Goal: Task Accomplishment & Management: Complete application form

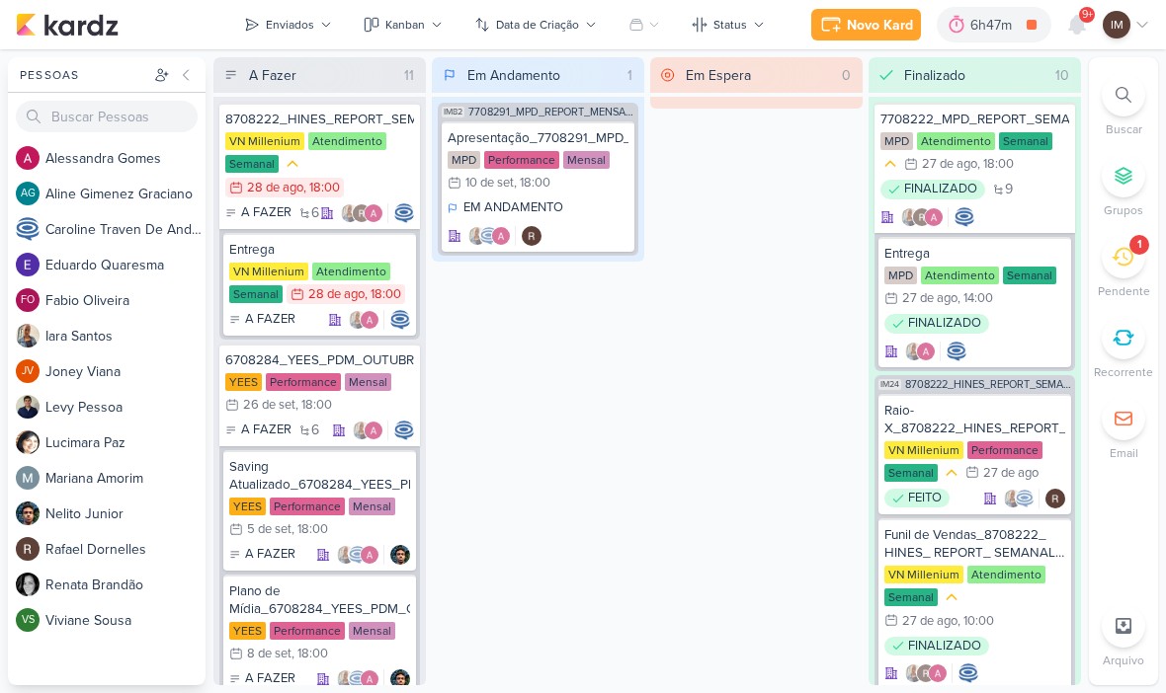
scroll to position [39, 0]
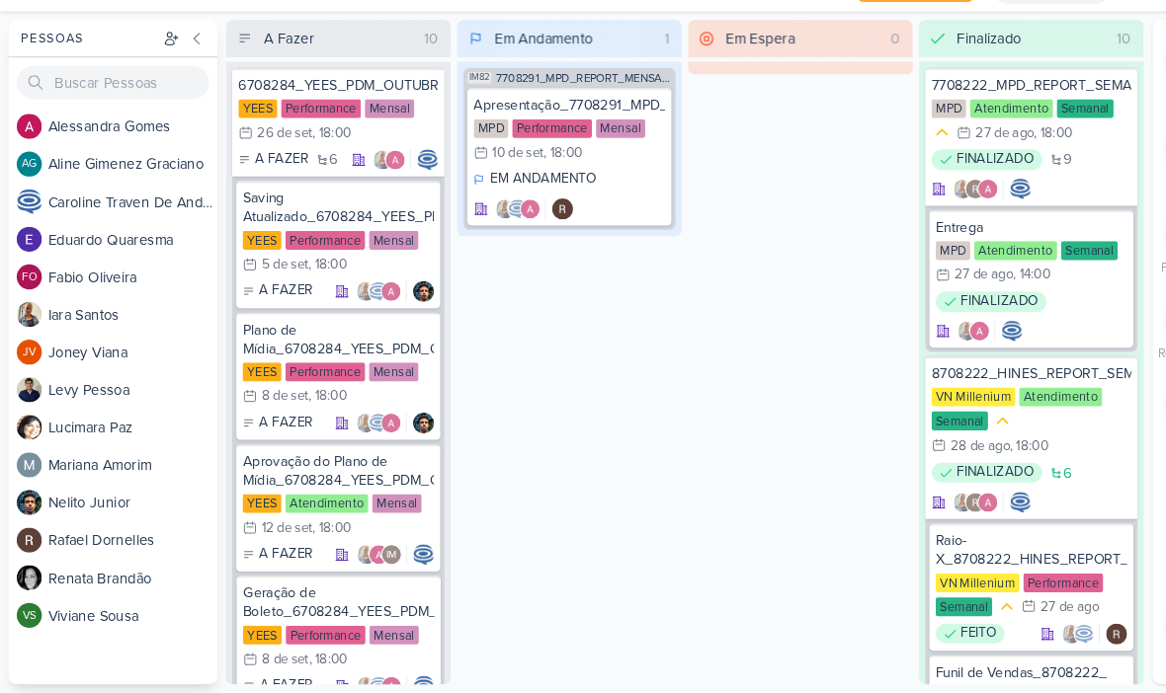
click at [649, 506] on div "A Fazer 10 6708284_YEES_PDM_OUTUBRO [GEOGRAPHIC_DATA] Performance Mensal 26/9 […" at bounding box center [646, 371] width 867 height 628
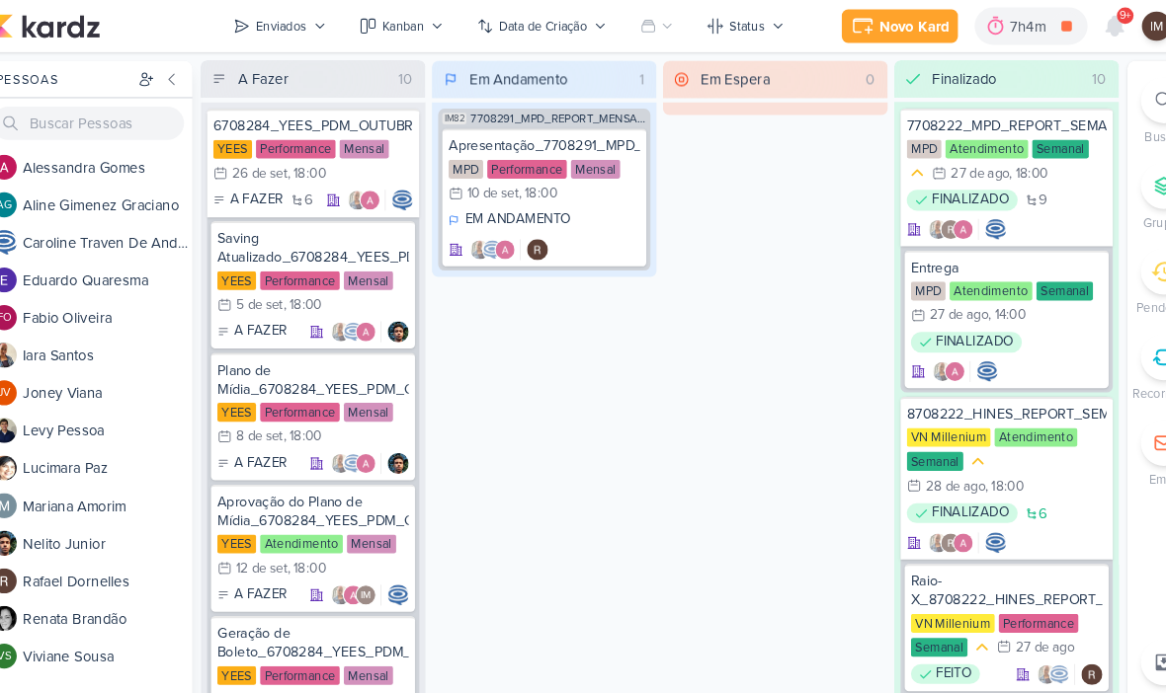
click at [1069, 22] on icon at bounding box center [1077, 25] width 16 height 18
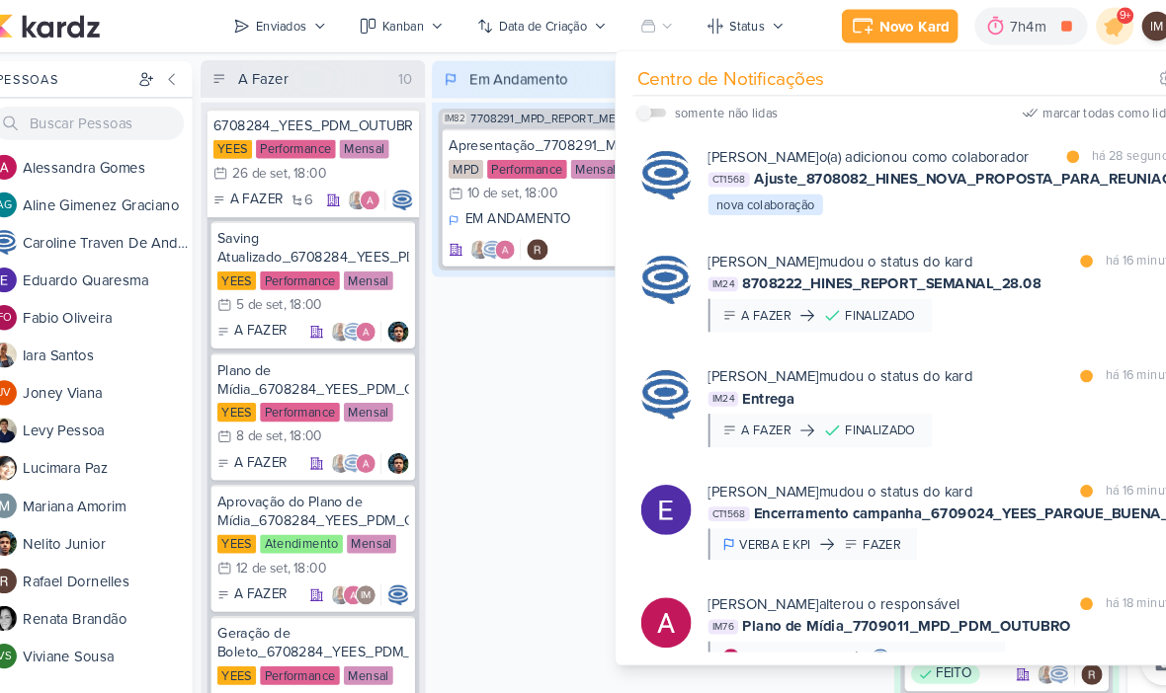
click at [946, 221] on div "[PERSON_NAME] o(a) adicionou como colaborador marcar como lida há 28 segundos C…" at bounding box center [884, 171] width 535 height 99
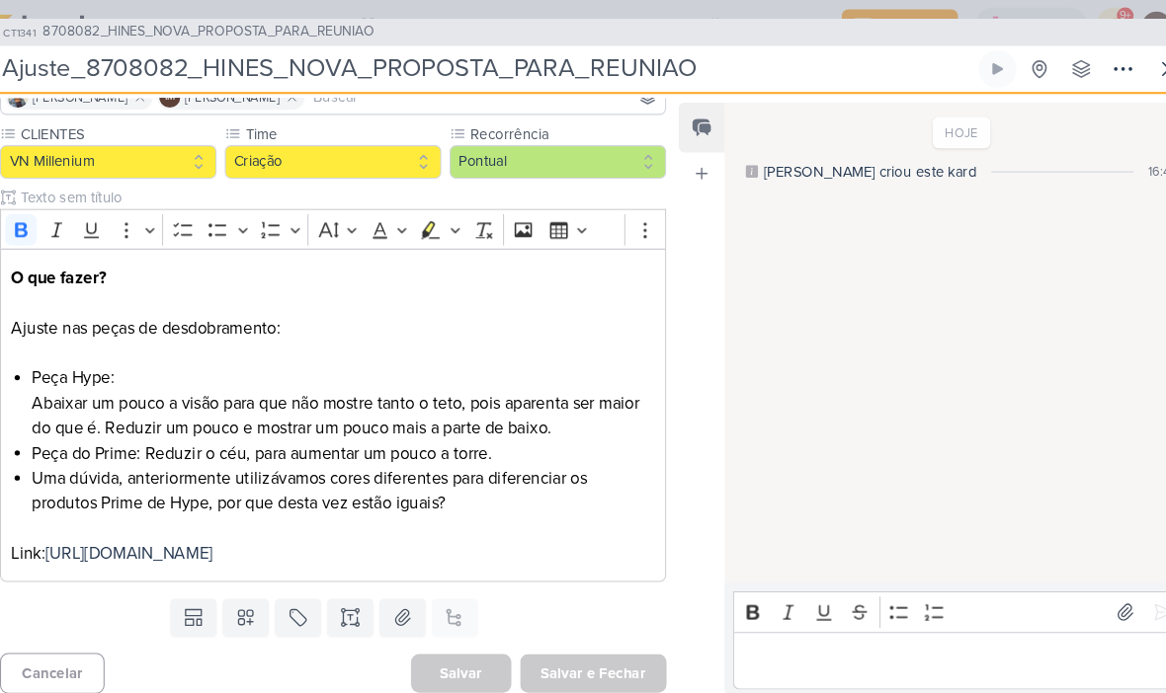
scroll to position [185, 0]
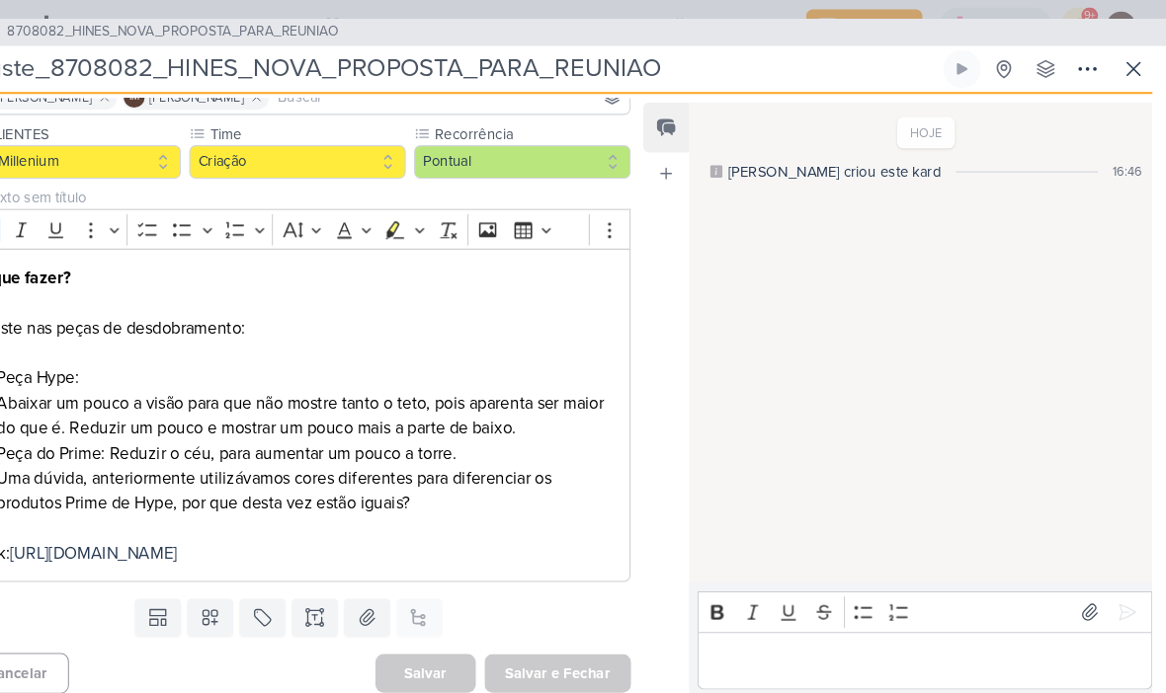
click at [1116, 55] on icon at bounding box center [1128, 65] width 24 height 24
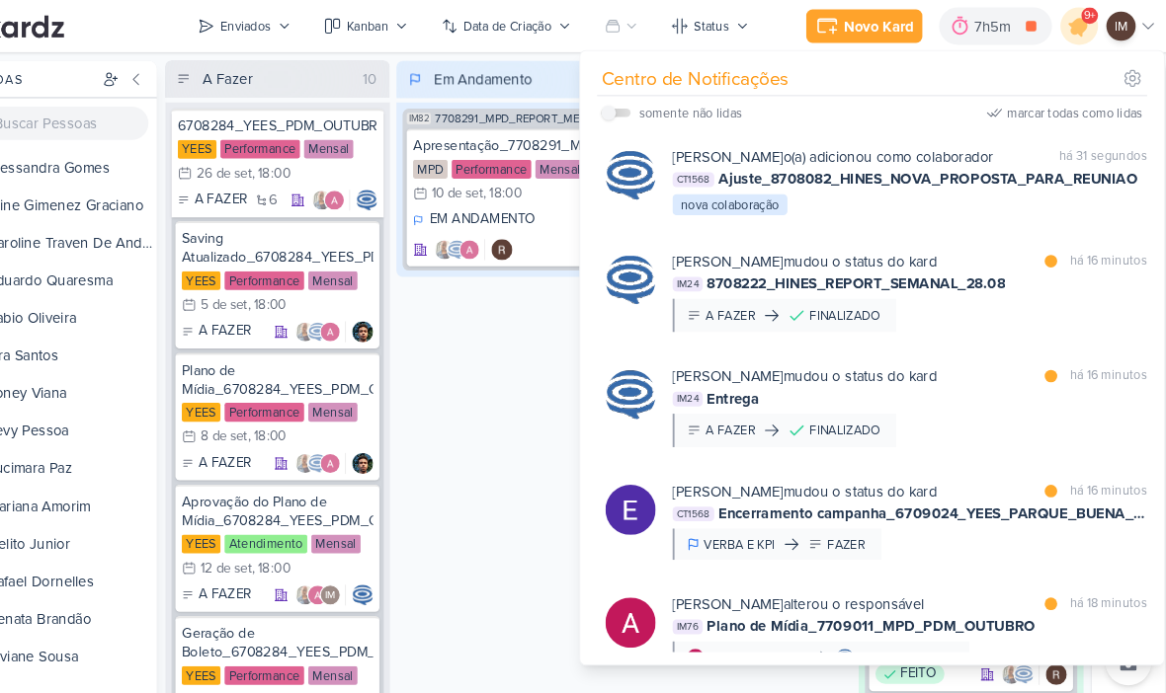
click at [468, 341] on div "Em Andamento 1 IM82 7708291_MPD_REPORT_MENSAL_AGOSTO Apresentação_7708291_MPD_R…" at bounding box center [538, 371] width 212 height 628
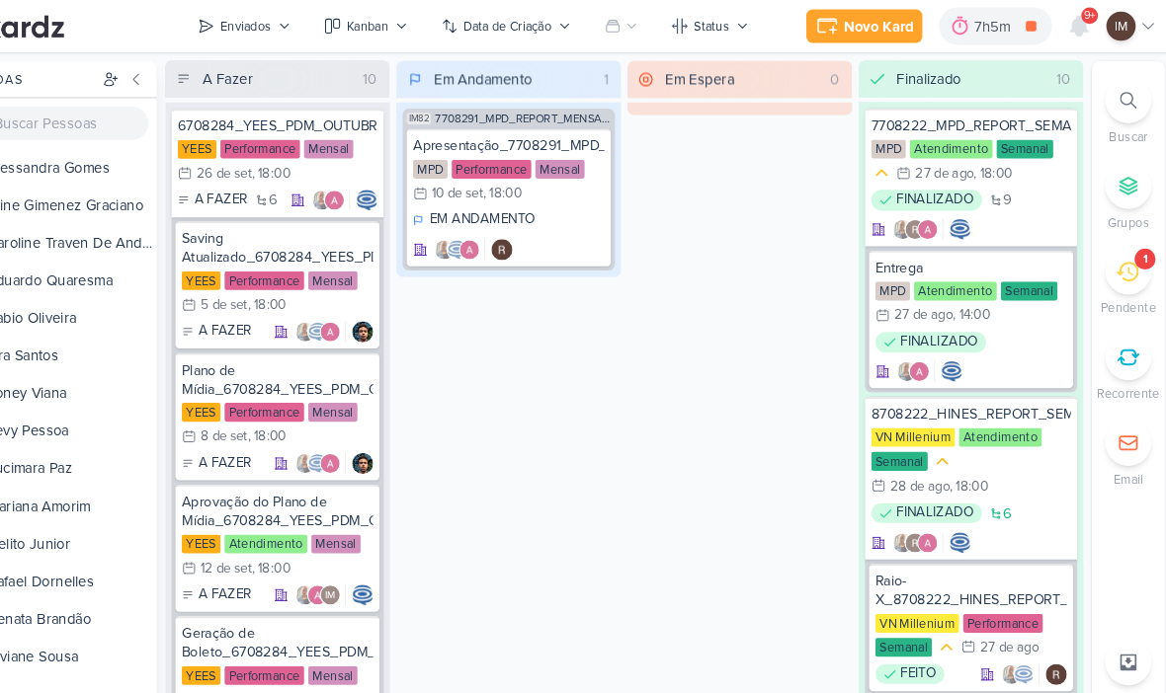
click at [854, 20] on div "Novo Kard" at bounding box center [887, 25] width 66 height 21
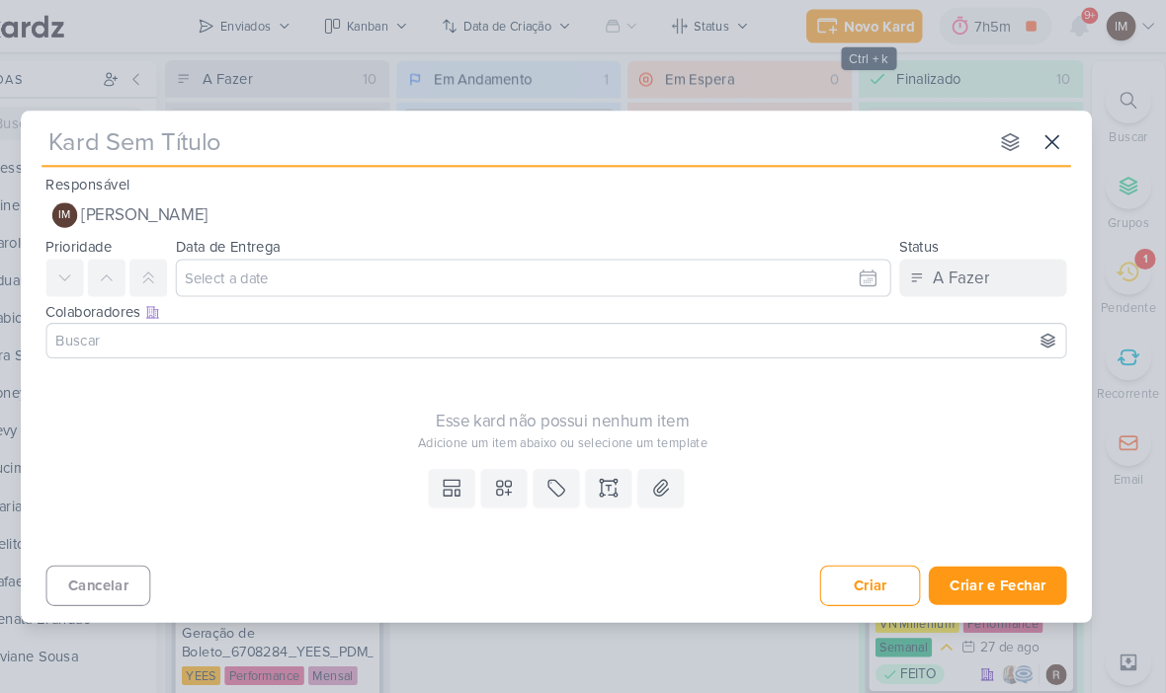
click at [117, 143] on input "text" at bounding box center [543, 135] width 893 height 36
paste input "8709021_HINES_NFS_GOOGLE_META"
type input "8709021_HINES_NFS_GOOGLE_META"
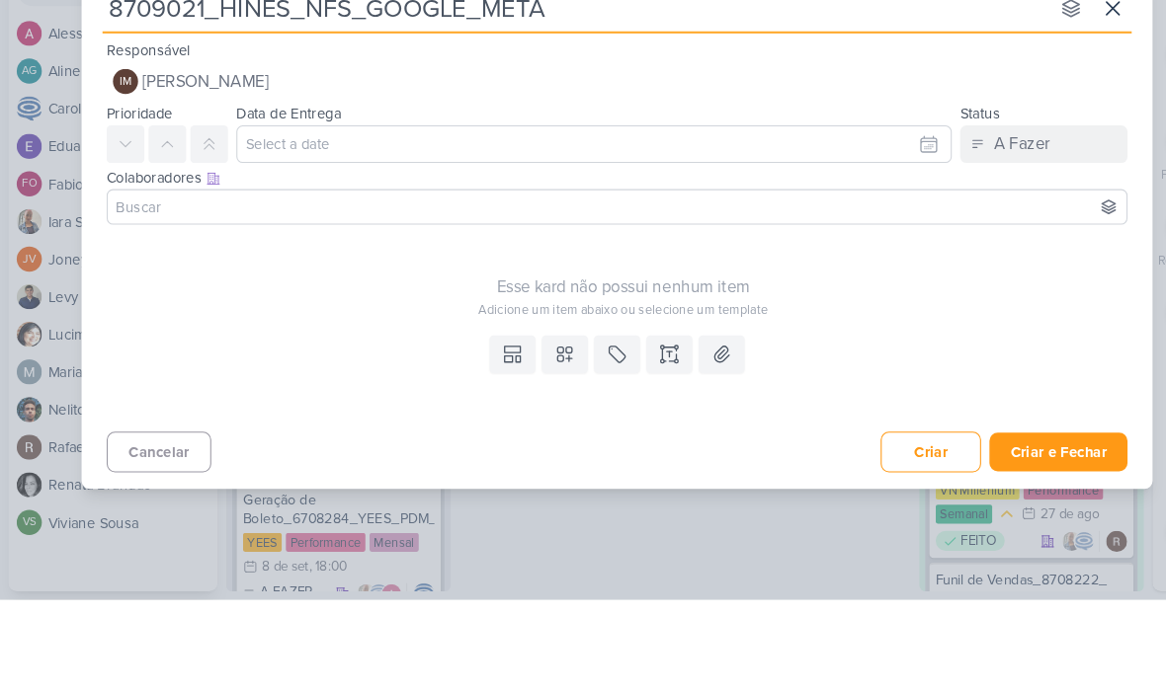
type input "8709021_HINES_NFS_GOOGLE_META"
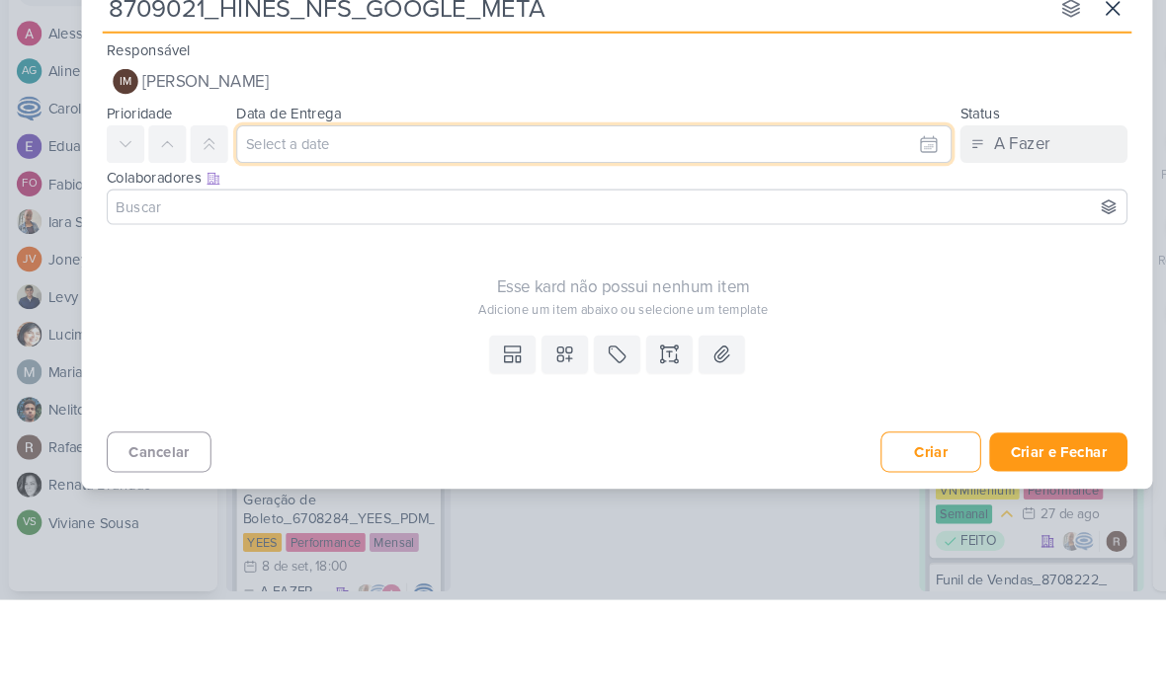
click at [405, 245] on input "text" at bounding box center [561, 263] width 676 height 36
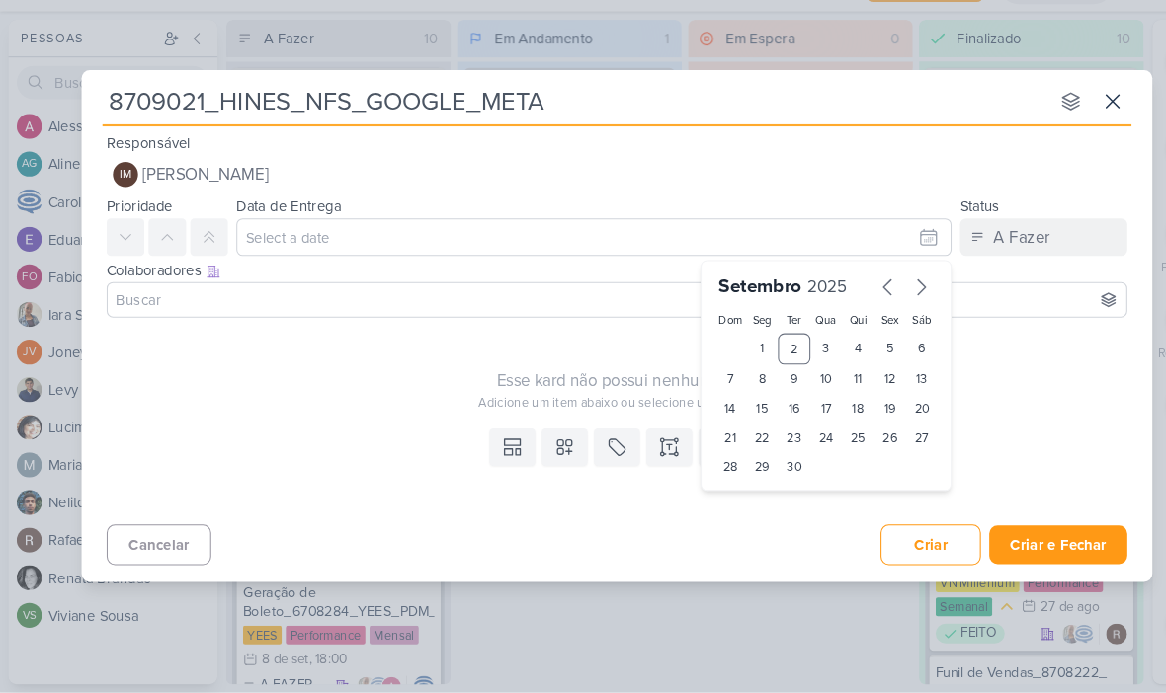
click at [836, 354] on div "5" at bounding box center [841, 369] width 31 height 30
type input "5 de setembro de 2025 às 23:59"
click at [724, 502] on select "00 01 02 03 04 05 06 07 08 09 10 11 12 13 14 15 16 17 18 19 20 21 22 23" at bounding box center [720, 514] width 28 height 24
select select "15"
type input "[DATE] 15:59"
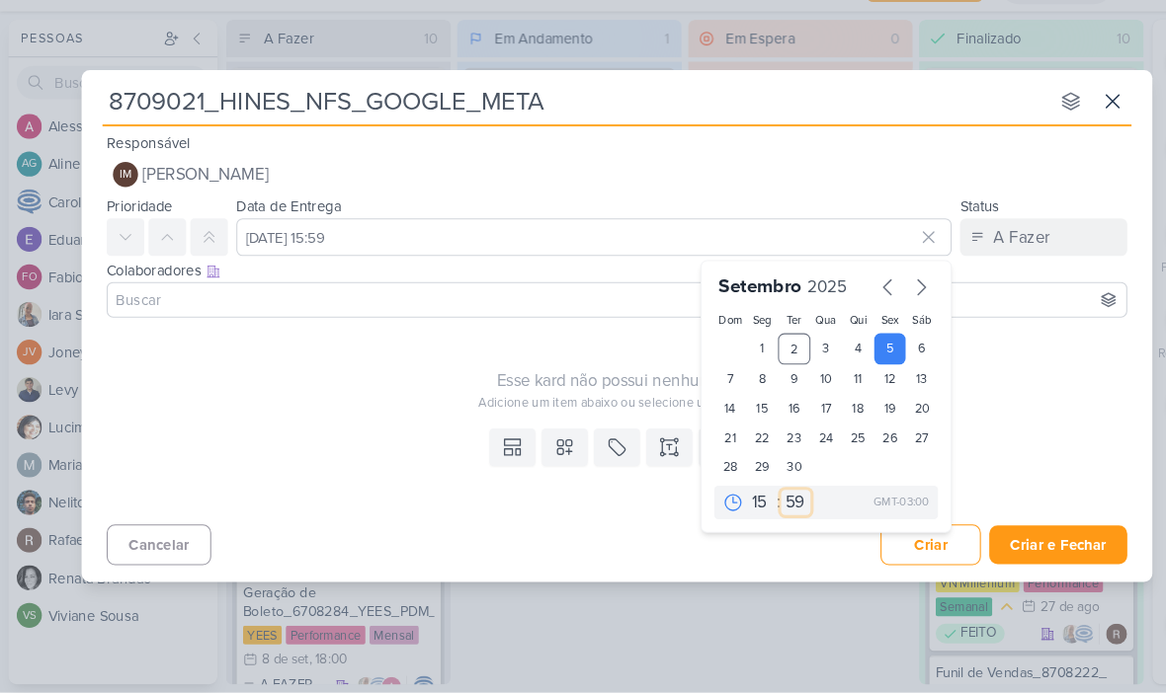
click at [756, 502] on select "00 05 10 15 20 25 30 35 40 45 50 55 59" at bounding box center [752, 514] width 28 height 24
select select "0"
type input "[DATE] 15:00"
click at [536, 451] on icon at bounding box center [533, 461] width 20 height 20
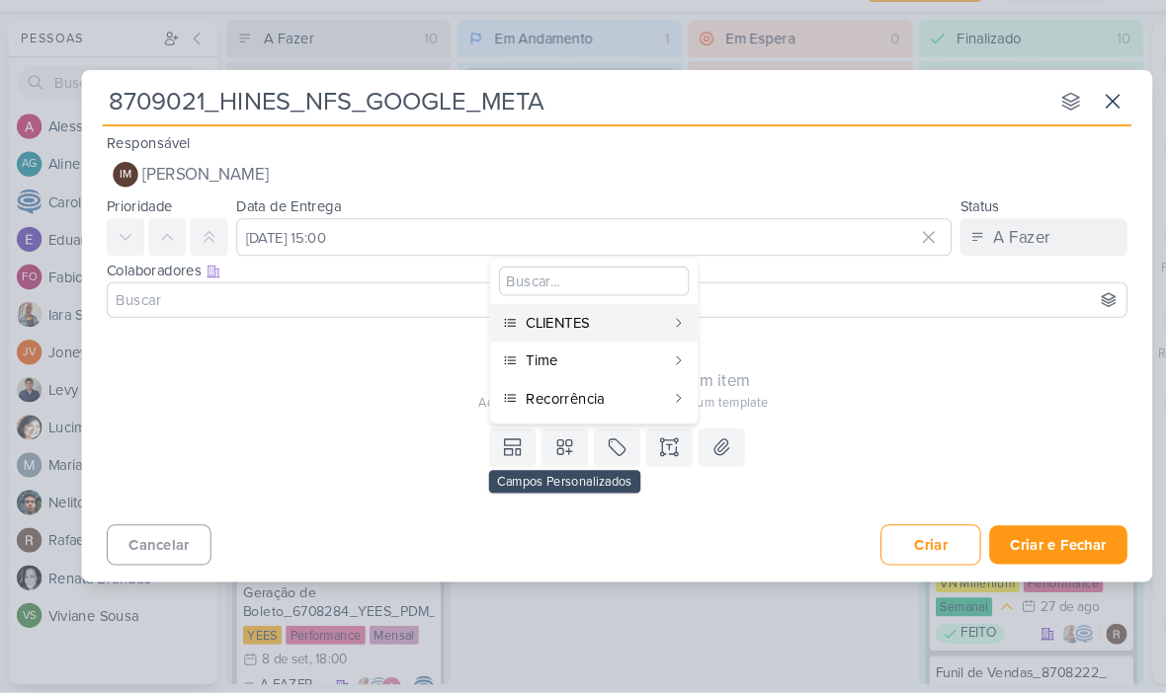
click at [623, 334] on div "CLIENTES" at bounding box center [562, 344] width 130 height 21
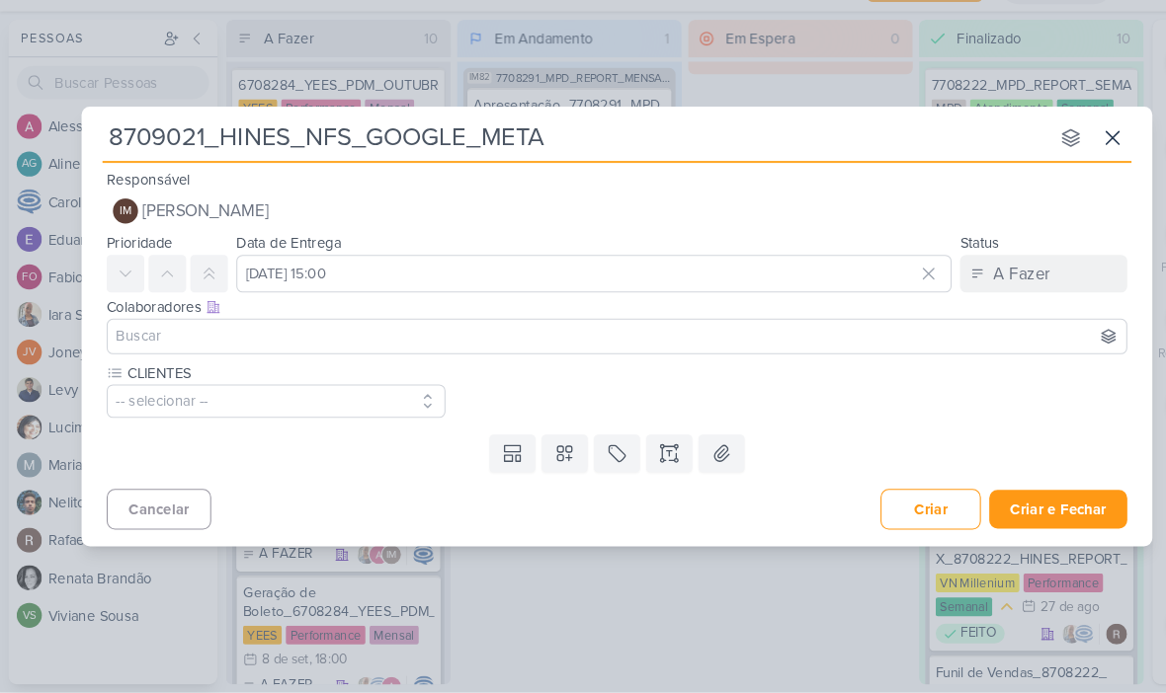
click at [529, 460] on icon at bounding box center [533, 467] width 14 height 14
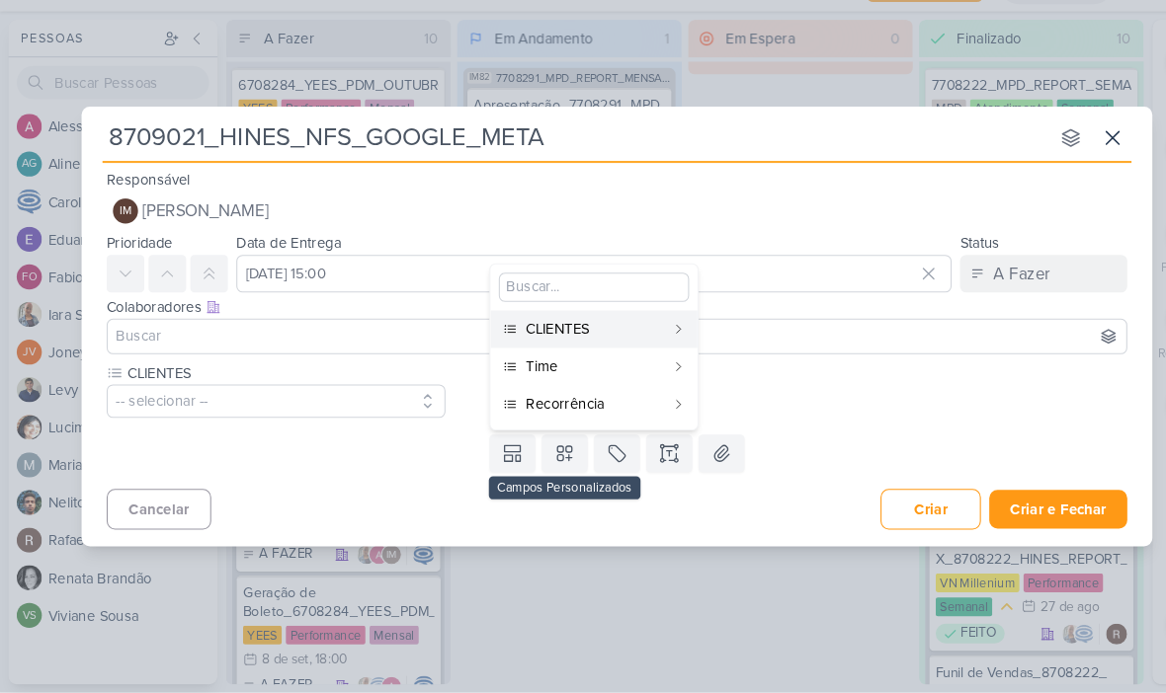
click at [587, 374] on div "Time" at bounding box center [562, 384] width 130 height 21
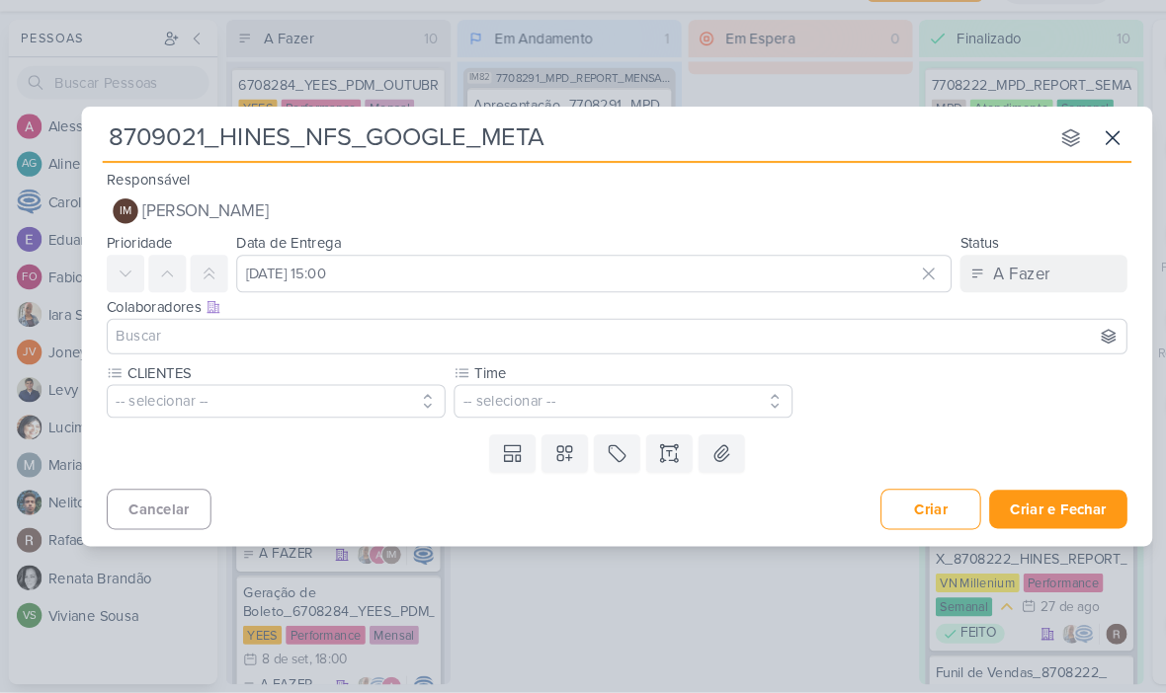
click at [534, 460] on icon at bounding box center [533, 467] width 14 height 14
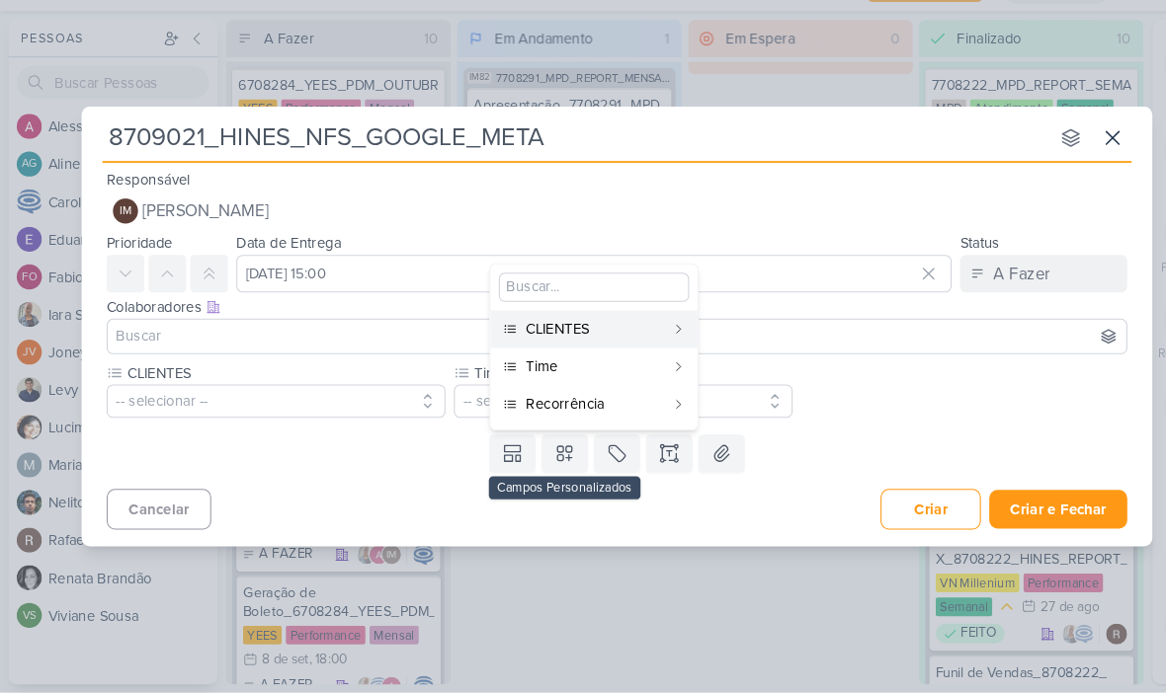
click at [575, 410] on div "Recorrência" at bounding box center [562, 420] width 130 height 21
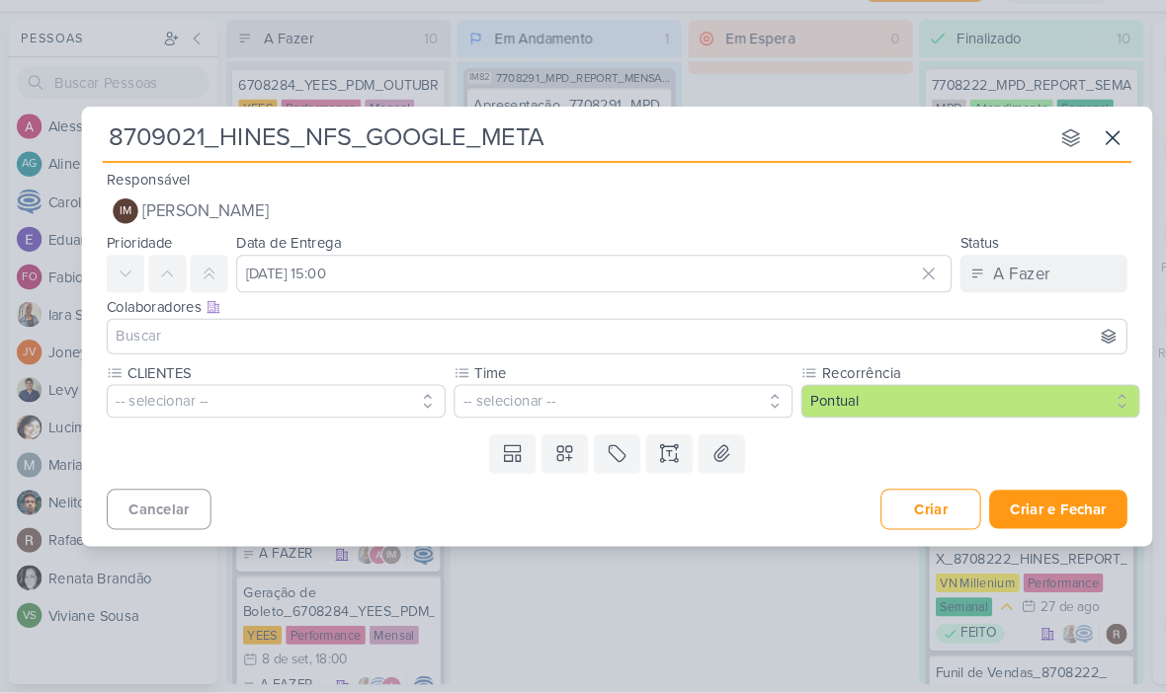
click at [345, 402] on button "-- selecionar --" at bounding box center [261, 418] width 320 height 32
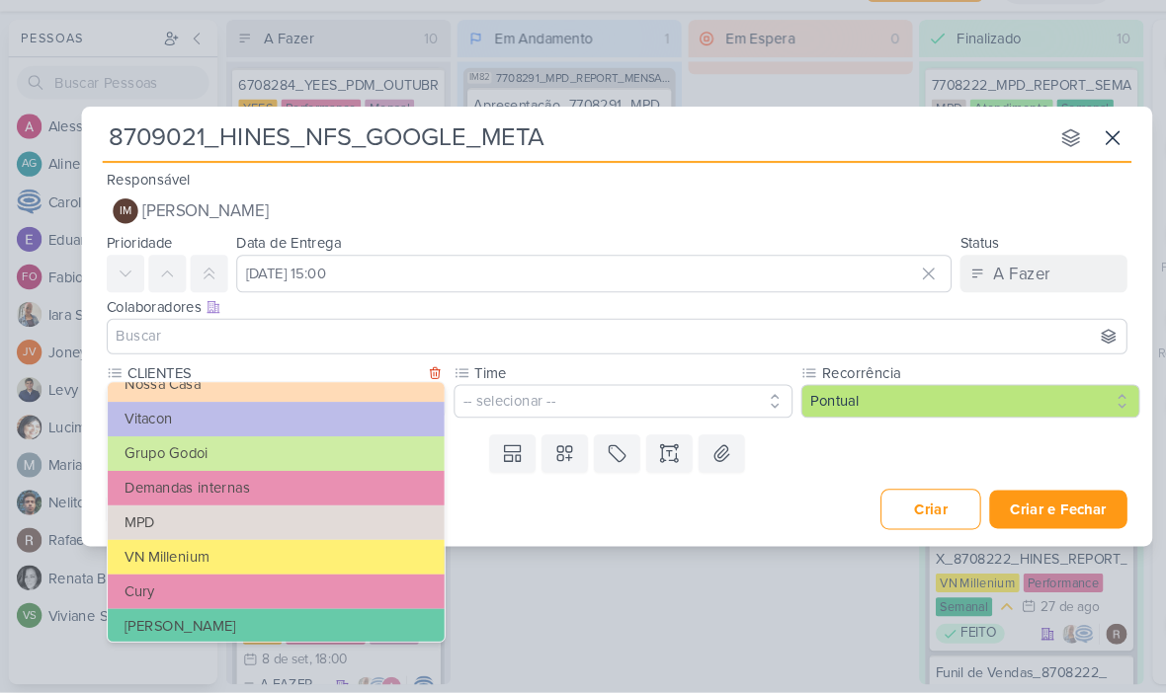
scroll to position [121, 0]
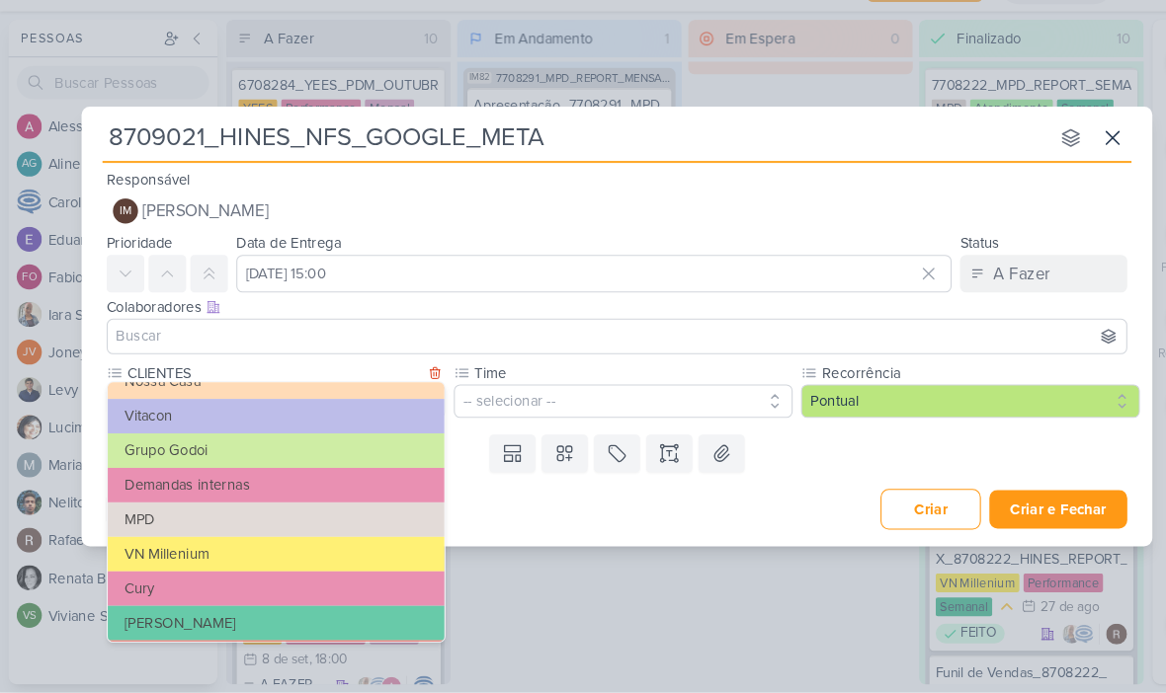
click at [307, 546] on button "VN Millenium" at bounding box center [261, 562] width 318 height 33
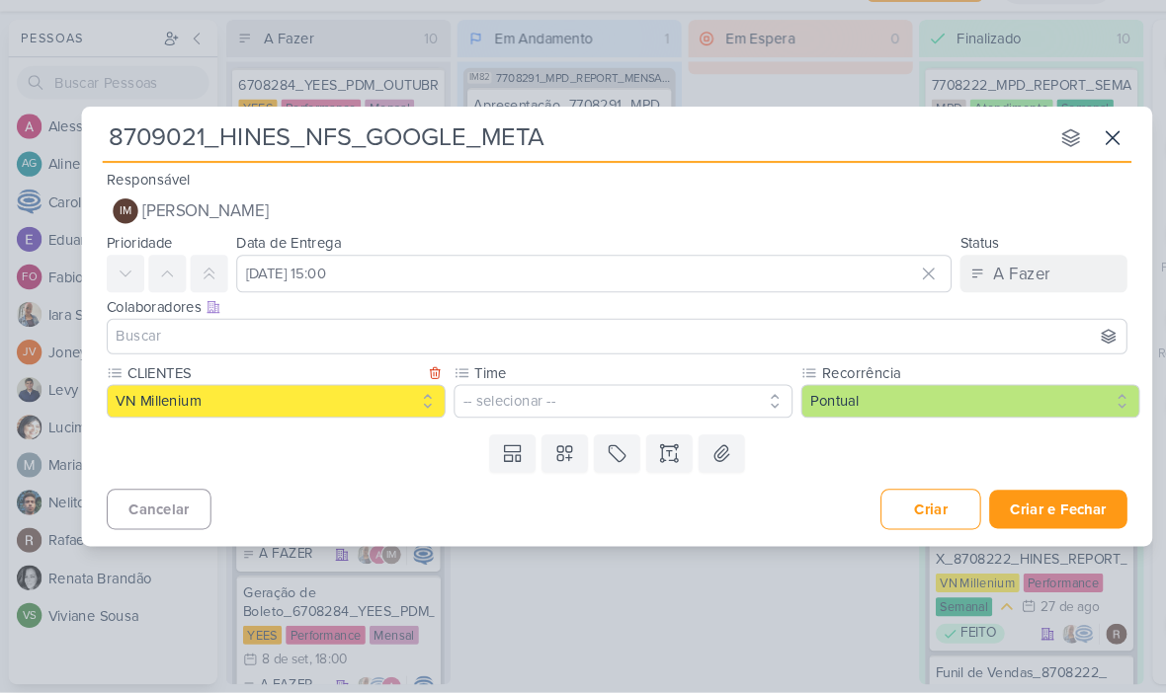
click at [485, 402] on button "-- selecionar --" at bounding box center [589, 418] width 320 height 32
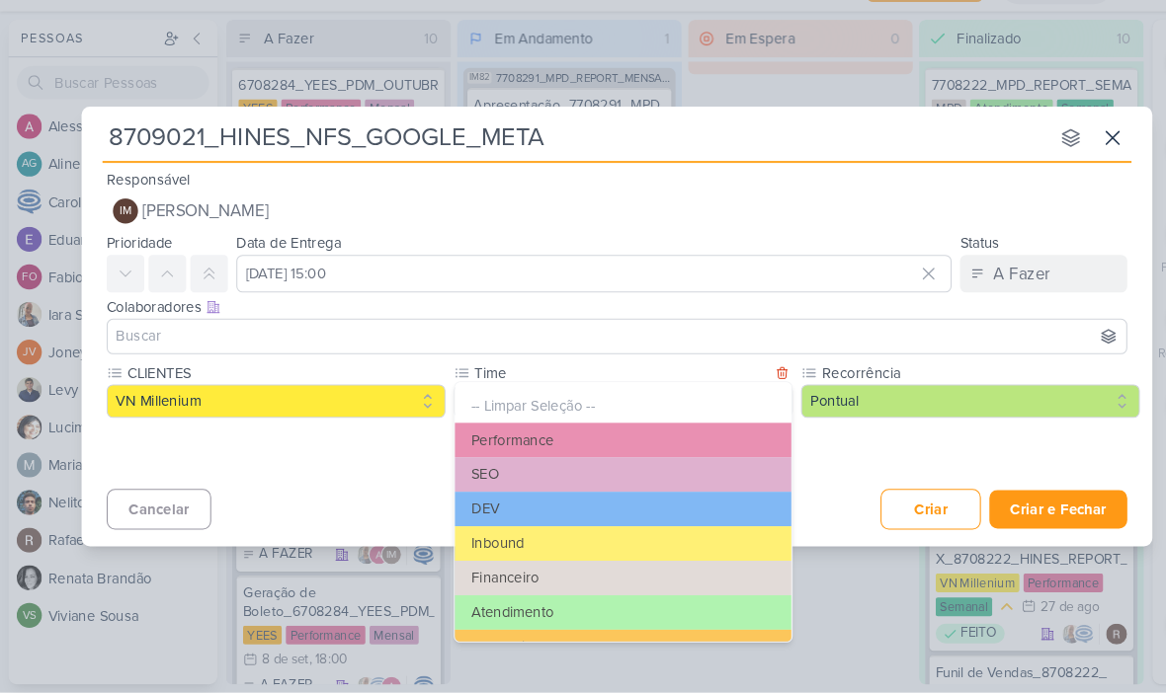
click at [550, 439] on button "Performance" at bounding box center [589, 455] width 318 height 33
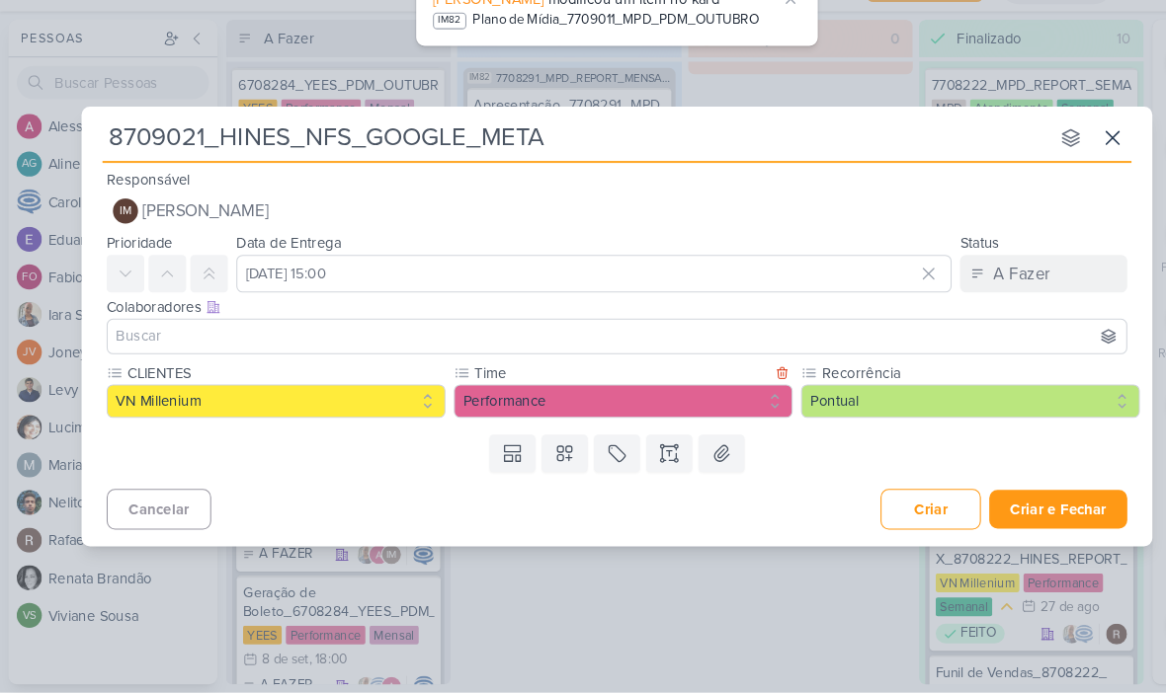
click at [629, 457] on icon at bounding box center [632, 467] width 20 height 20
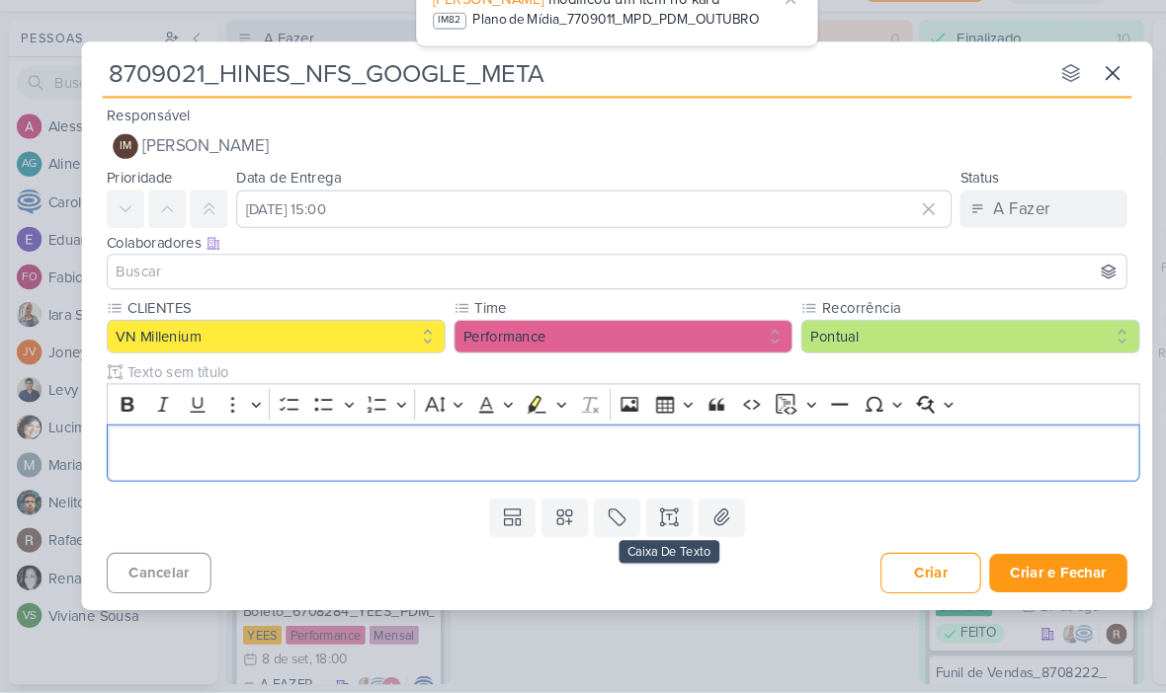
click at [606, 440] on div "Editor editing area: main" at bounding box center [589, 467] width 976 height 54
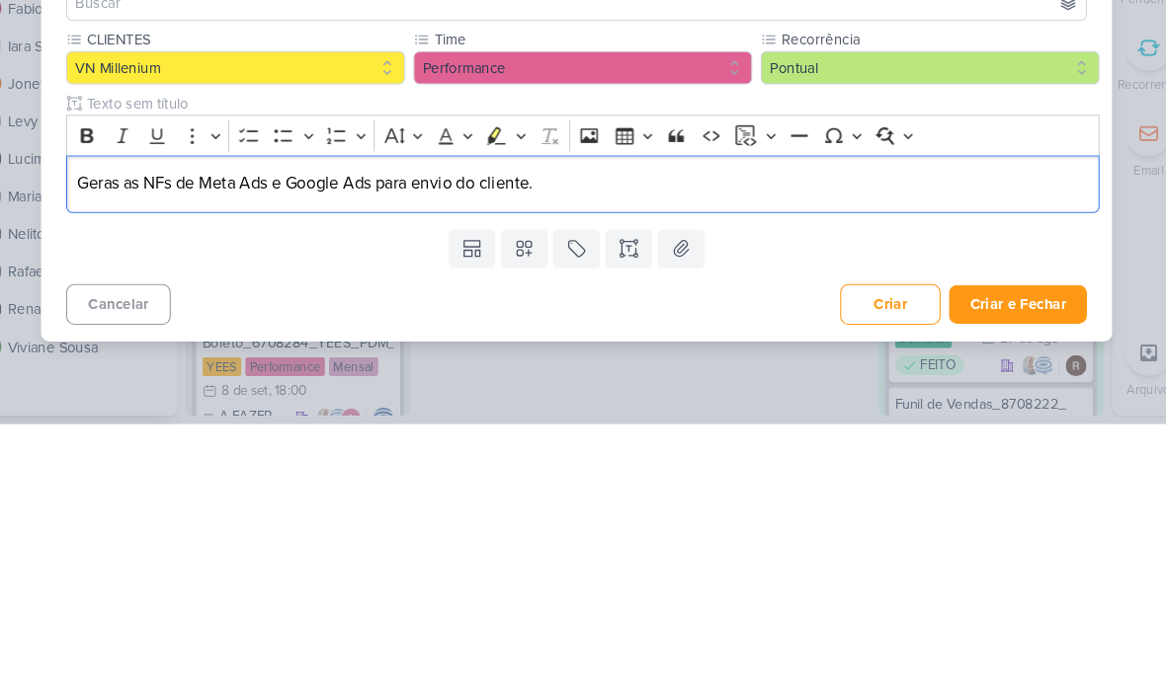
click at [1071, 227] on div "8709021_HINES_NFS_GOOGLE_META nenhum grupo disponível esc Responsável IM [PERSO…" at bounding box center [583, 346] width 1166 height 693
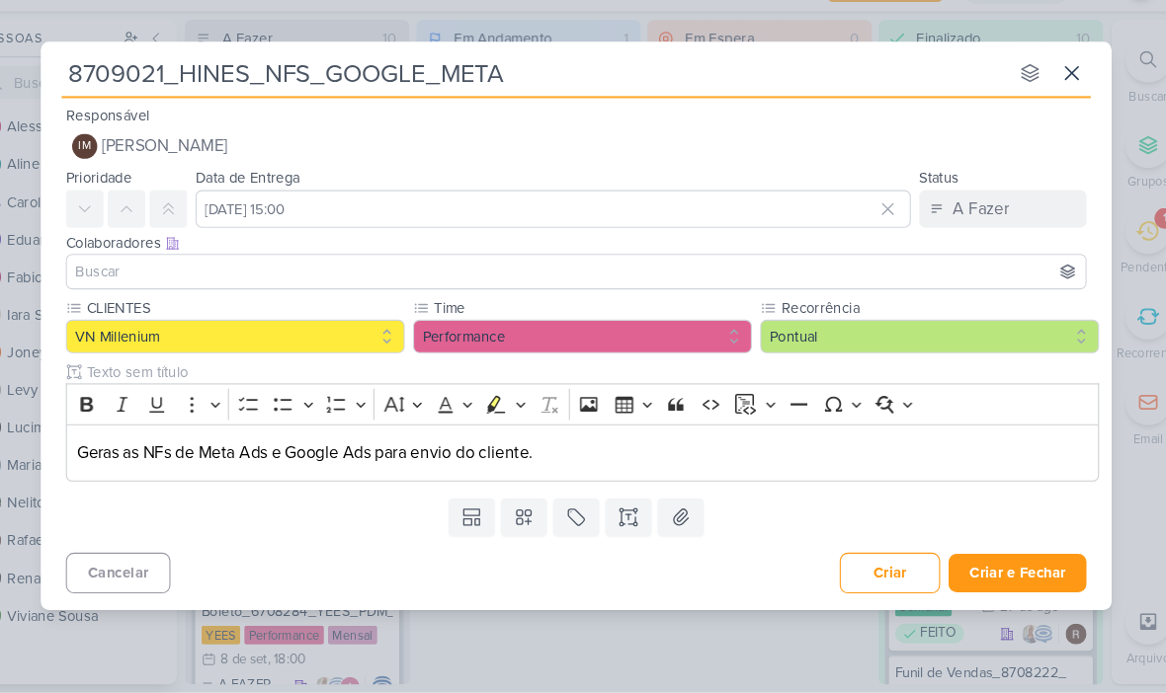
click at [112, 454] on p "Geras as NFs de Meta Ads e Google Ads para envio do cliente." at bounding box center [589, 466] width 955 height 24
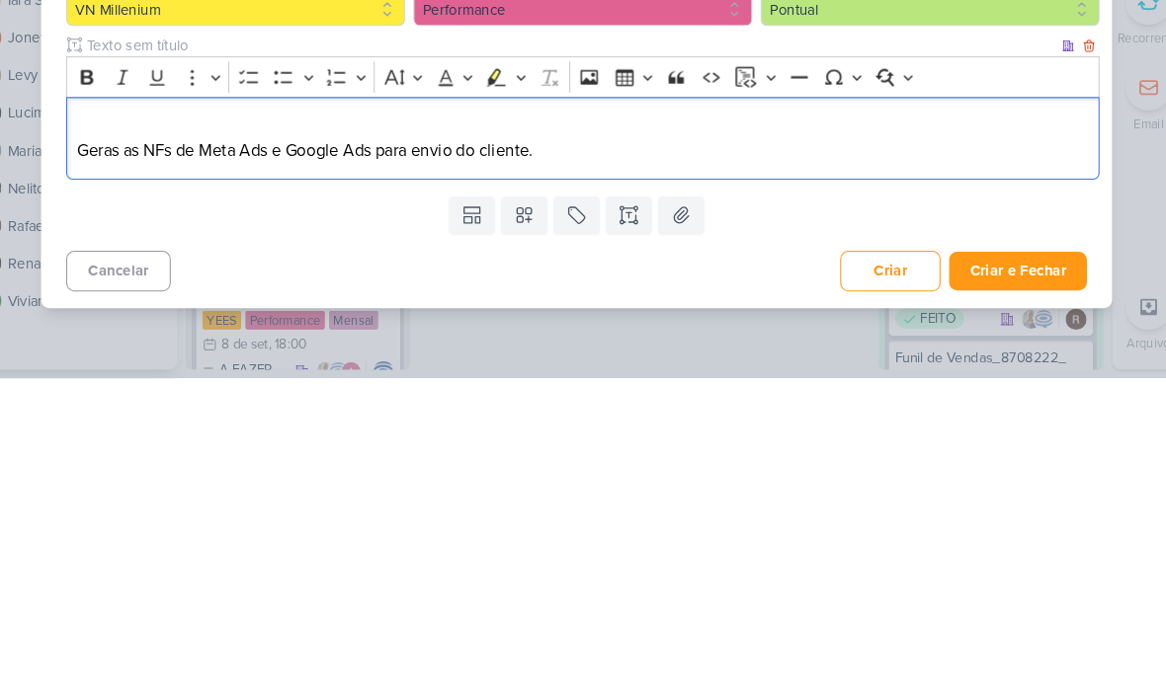
click at [112, 443] on p "Editor editing area: main" at bounding box center [589, 455] width 955 height 24
click at [106, 394] on button "Bold" at bounding box center [121, 409] width 30 height 30
click at [527, 466] on p "Geras as NFs de Meta Ads e Google Ads para envio do cliente." at bounding box center [589, 478] width 955 height 24
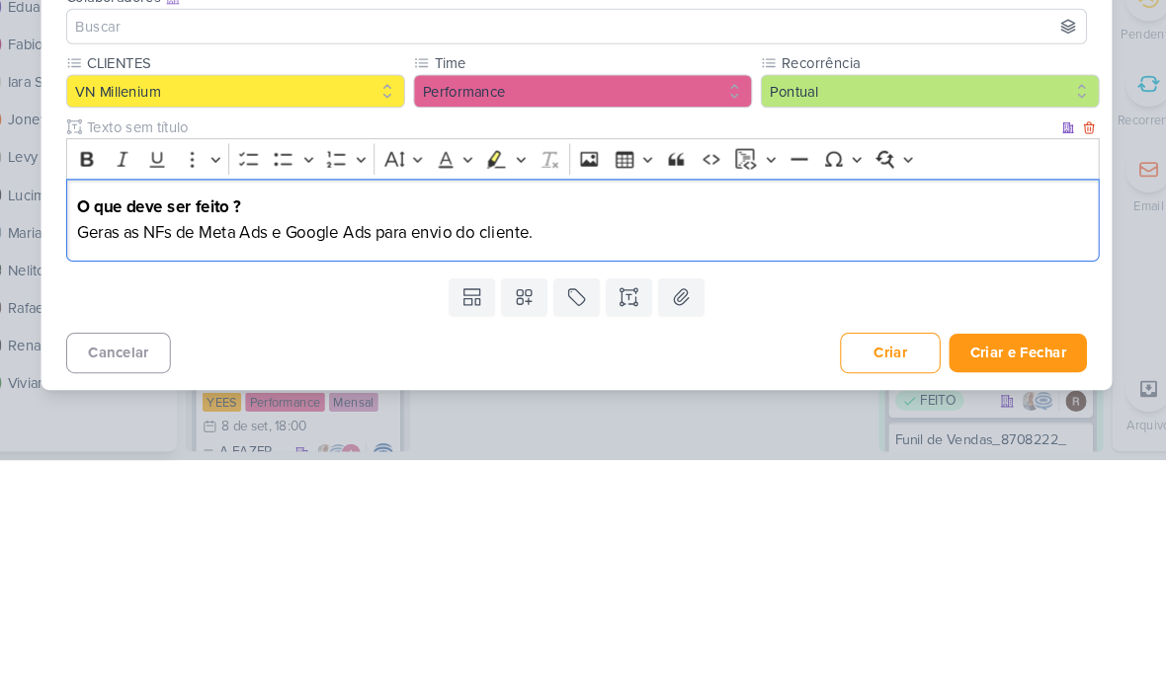
click at [114, 466] on p "Geras as NFs de Meta Ads e Google Ads para envio do cliente." at bounding box center [589, 478] width 955 height 24
click at [710, 443] on p "O que deve ser feito ?" at bounding box center [589, 455] width 955 height 24
click at [1057, 205] on div "8709021_HINES_NFS_GOOGLE_META nenhum grupo disponível esc Responsável IM [PERSO…" at bounding box center [583, 346] width 1166 height 693
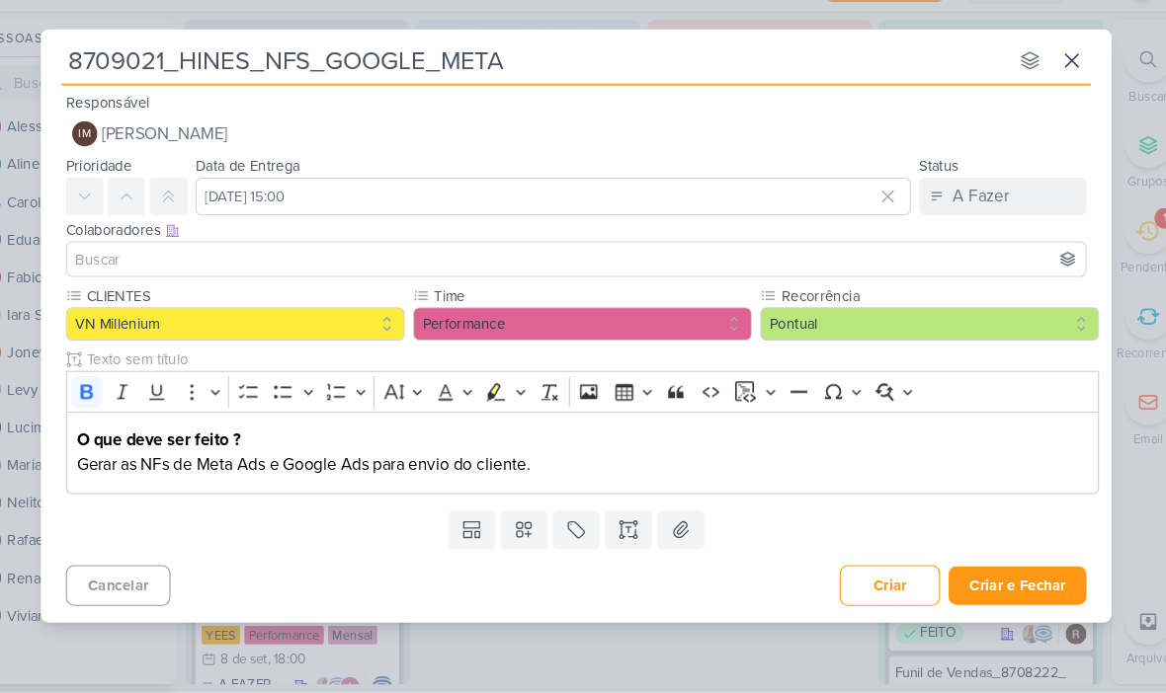
click at [720, 272] on input at bounding box center [583, 284] width 954 height 24
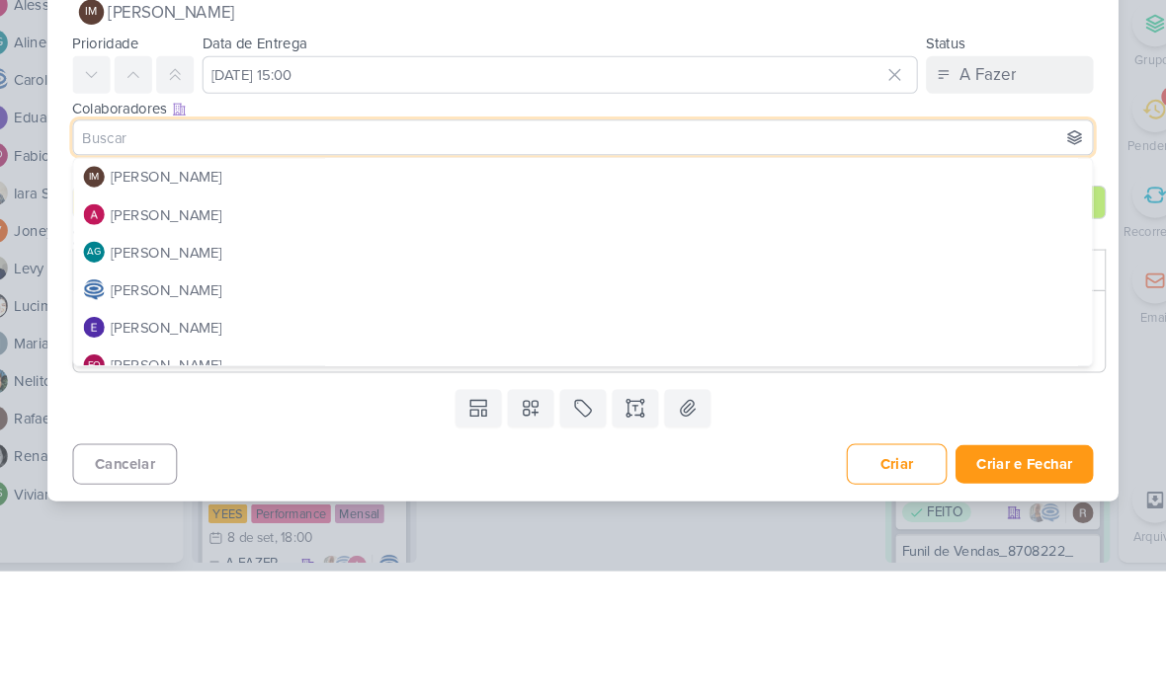
click at [547, 147] on button "IM [PERSON_NAME]" at bounding box center [583, 165] width 964 height 36
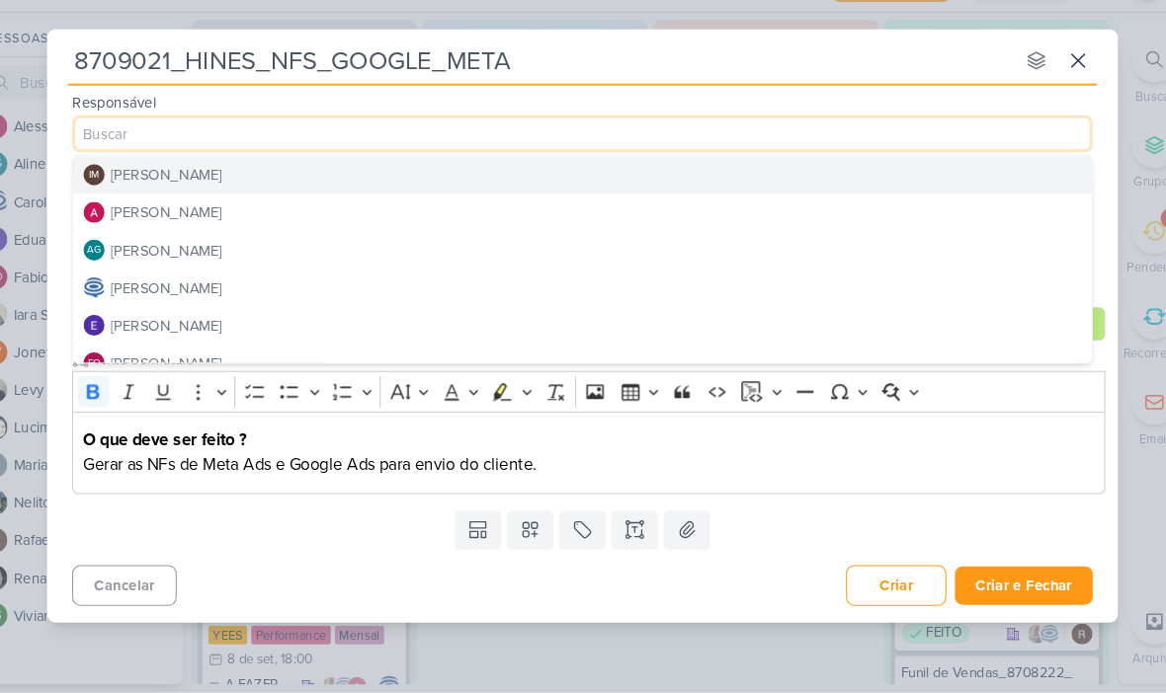
scroll to position [0, 0]
click at [361, 221] on button "[PERSON_NAME]" at bounding box center [583, 239] width 962 height 36
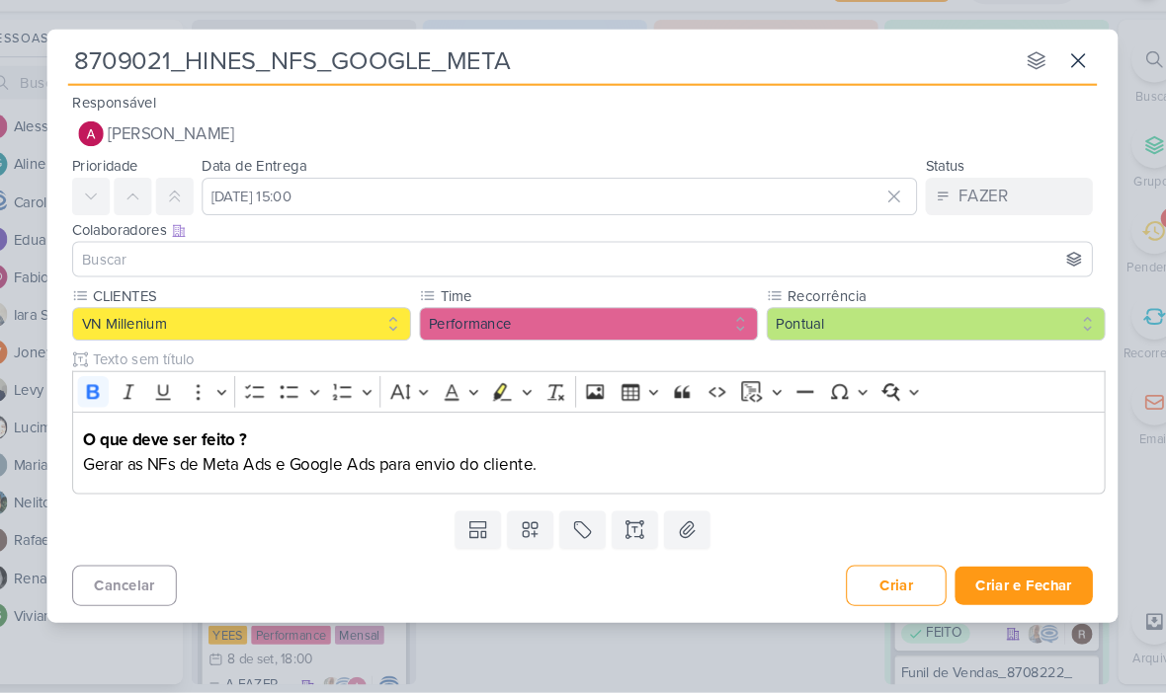
click at [353, 272] on input at bounding box center [583, 284] width 954 height 24
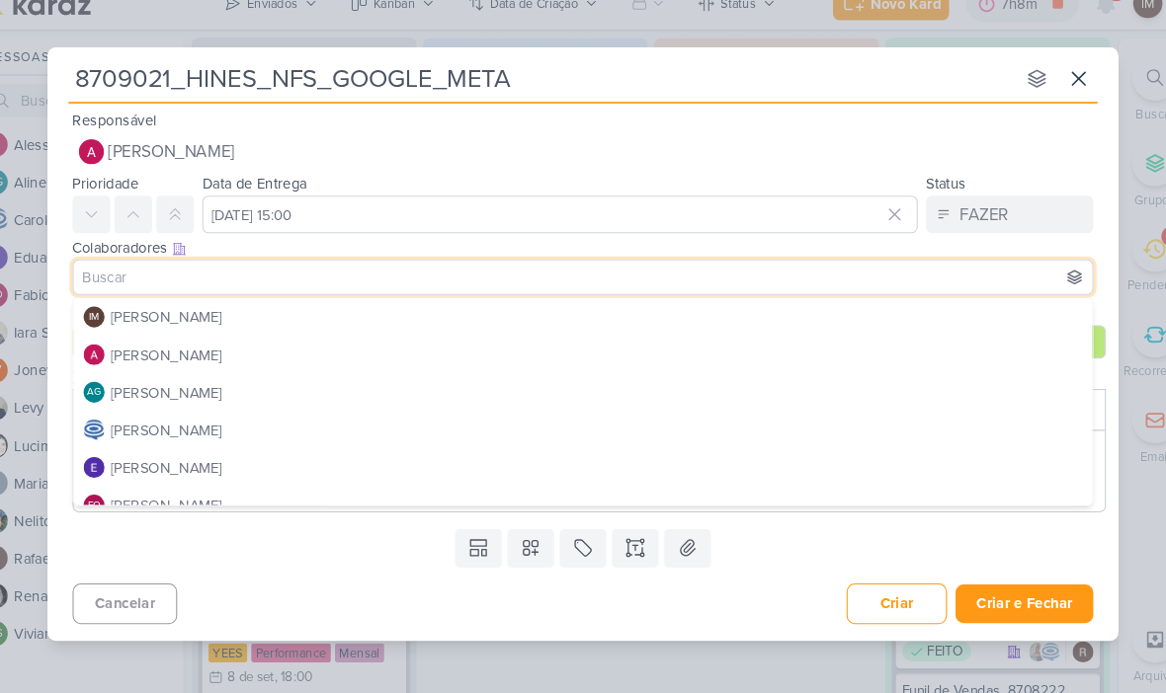
click at [289, 80] on input "8709021_HINES_NFS_GOOGLE_META" at bounding box center [543, 96] width 893 height 36
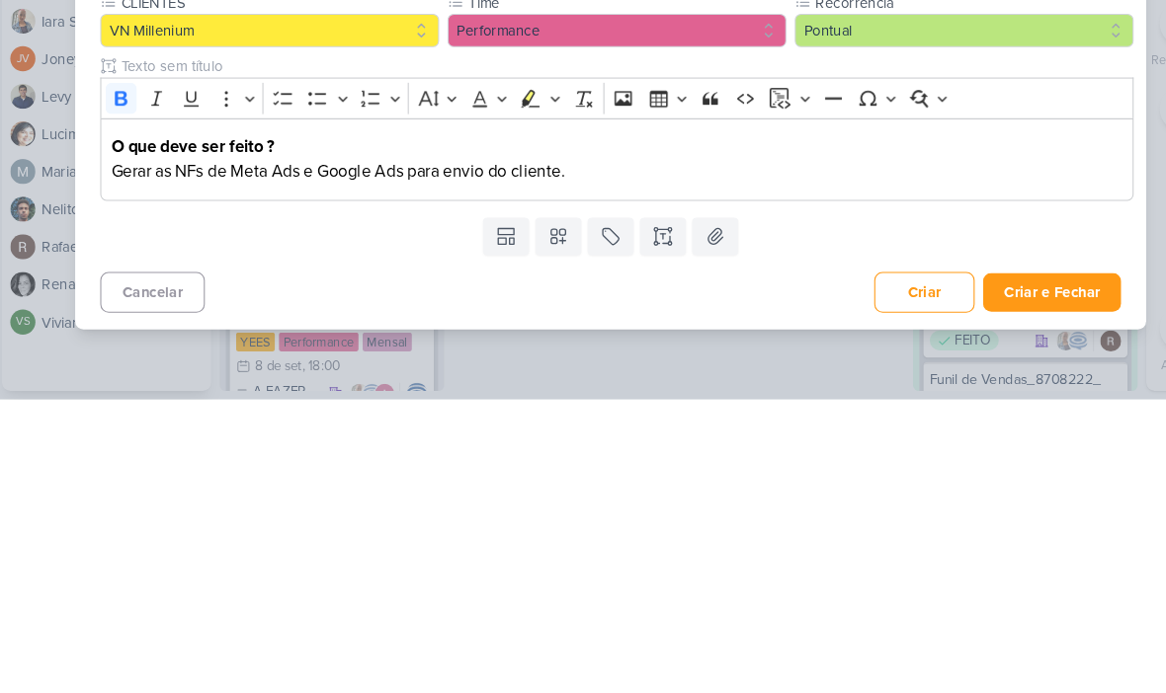
type input "8709021_HINES_NOTAS FISCAIS_GOOGLE_META"
click at [203, 466] on p "Gerar as NFs de Meta Ads e Google Ads para envio do cliente." at bounding box center [589, 478] width 955 height 24
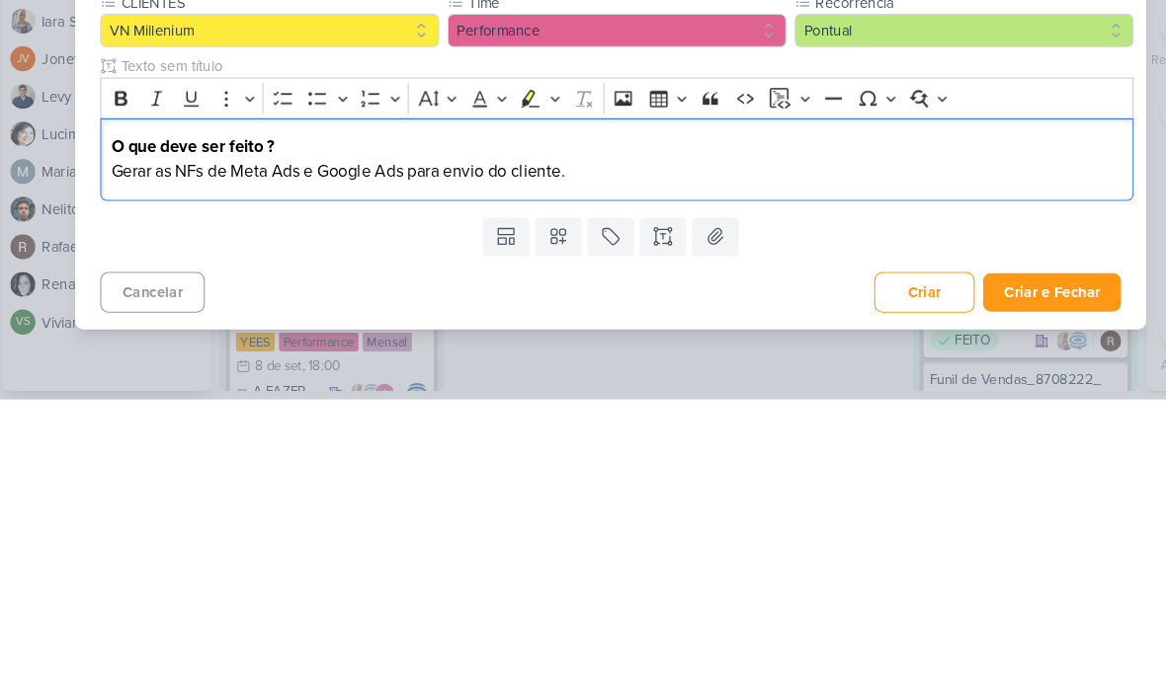
click at [749, 514] on div "Templates Campos Personalizados CLIENTES [PERSON_NAME] MPD" at bounding box center [582, 539] width 1011 height 51
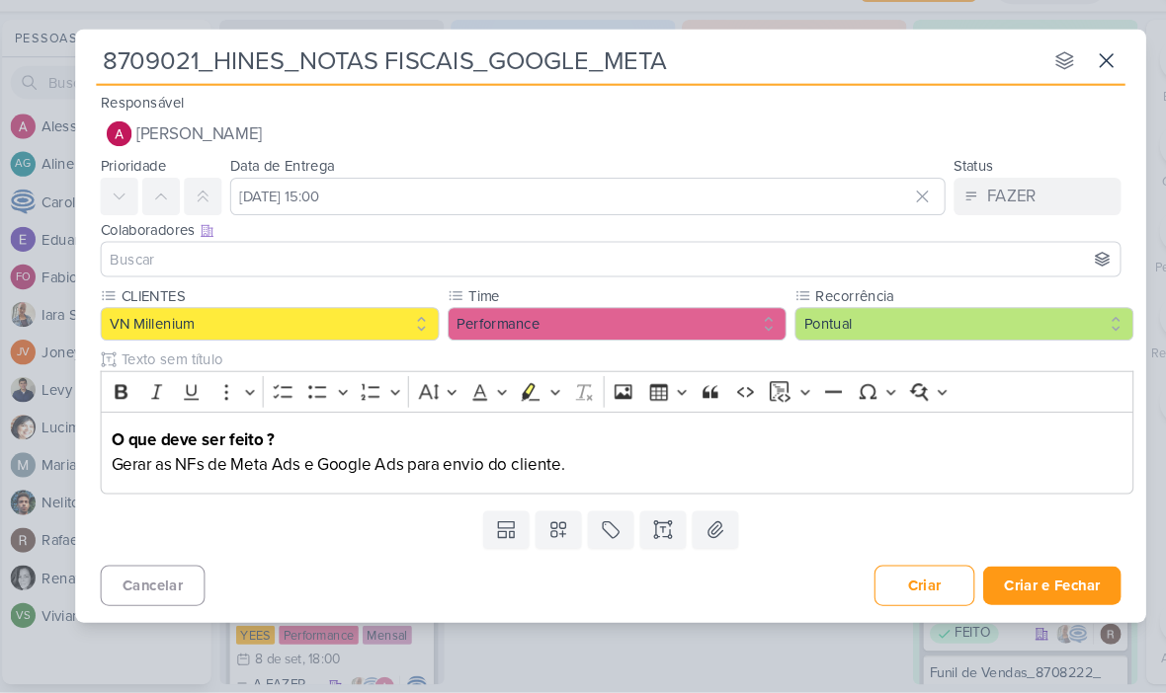
click at [686, 272] on input at bounding box center [583, 284] width 954 height 24
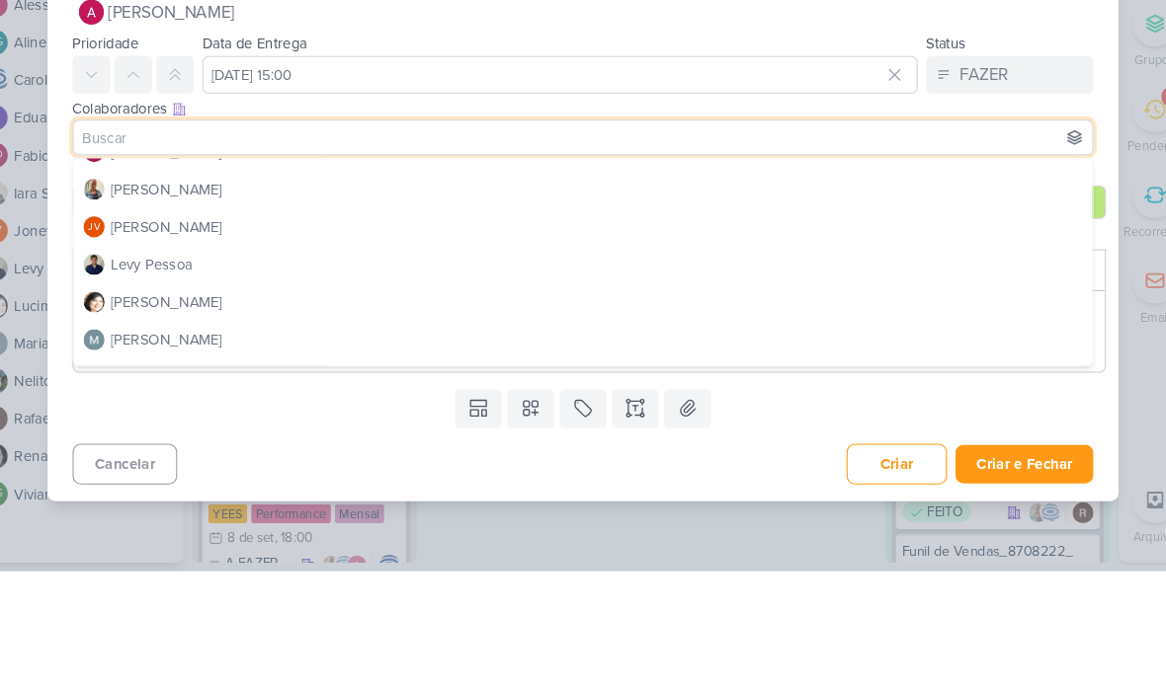
scroll to position [193, 0]
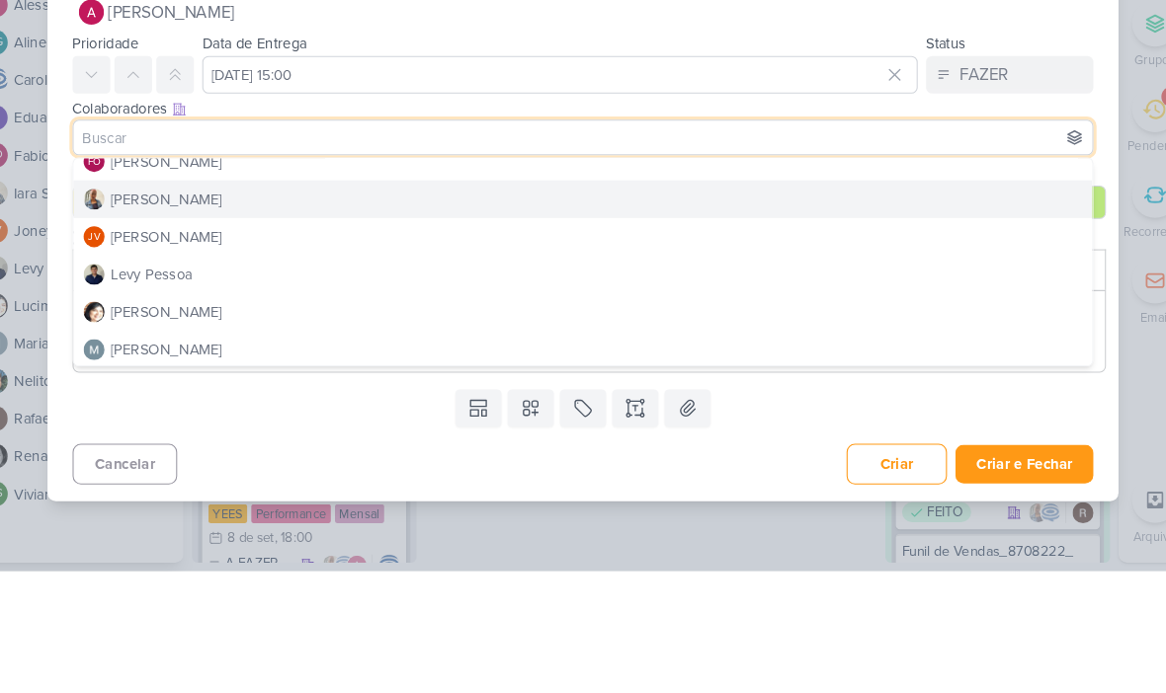
click at [547, 324] on button "[PERSON_NAME]" at bounding box center [583, 342] width 962 height 36
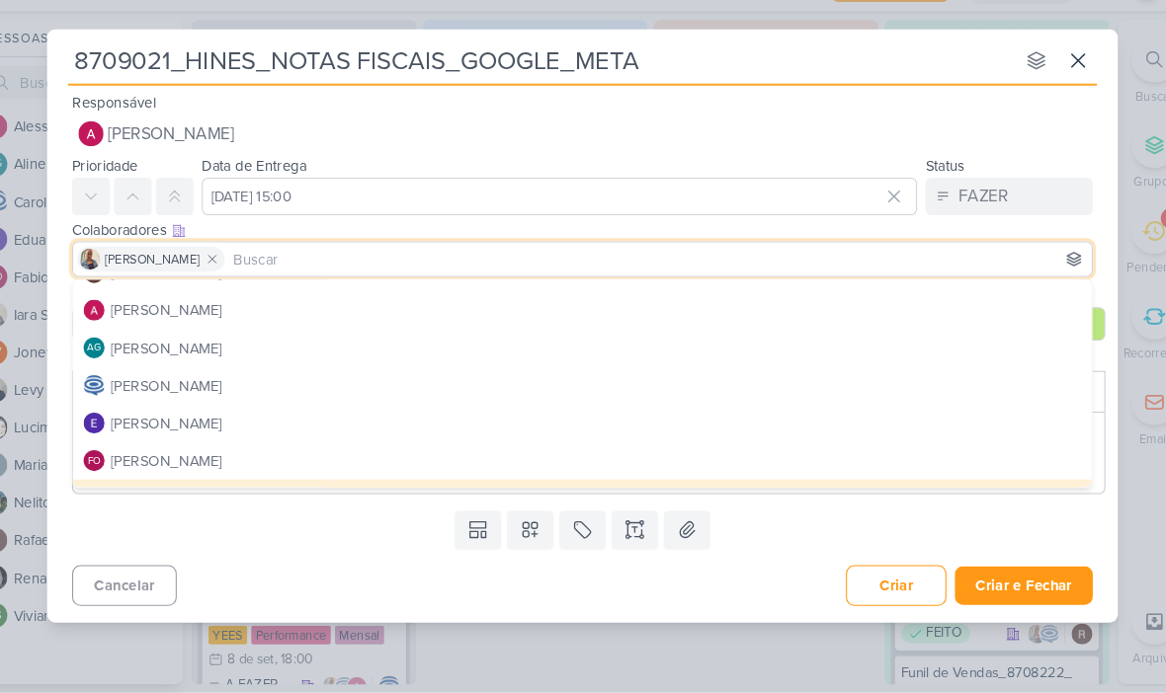
scroll to position [24, 0]
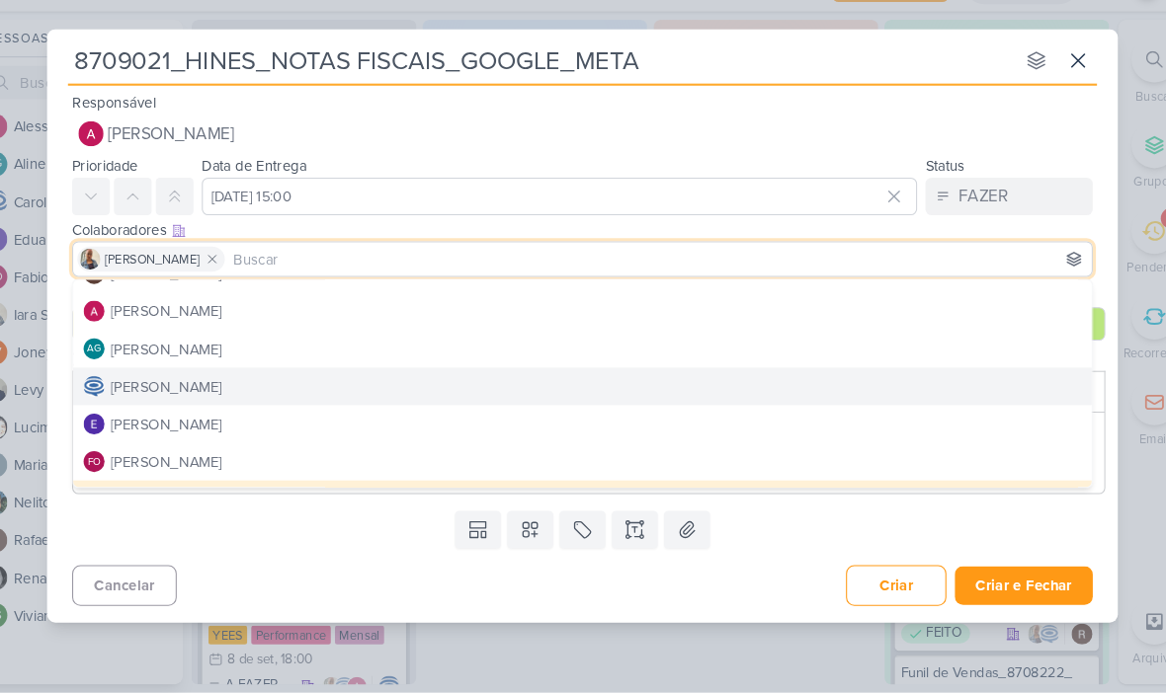
click at [396, 386] on button "[PERSON_NAME]" at bounding box center [583, 404] width 962 height 36
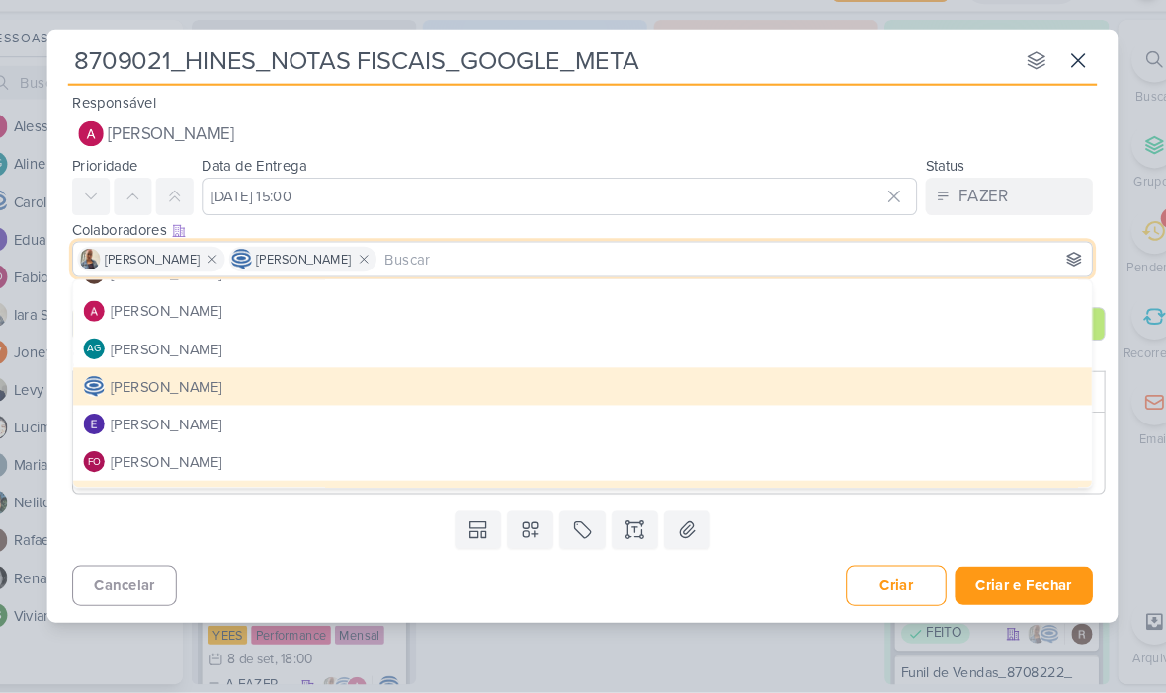
click at [803, 514] on div "Templates Campos Personalizados CLIENTES [PERSON_NAME] MPD" at bounding box center [582, 539] width 1011 height 51
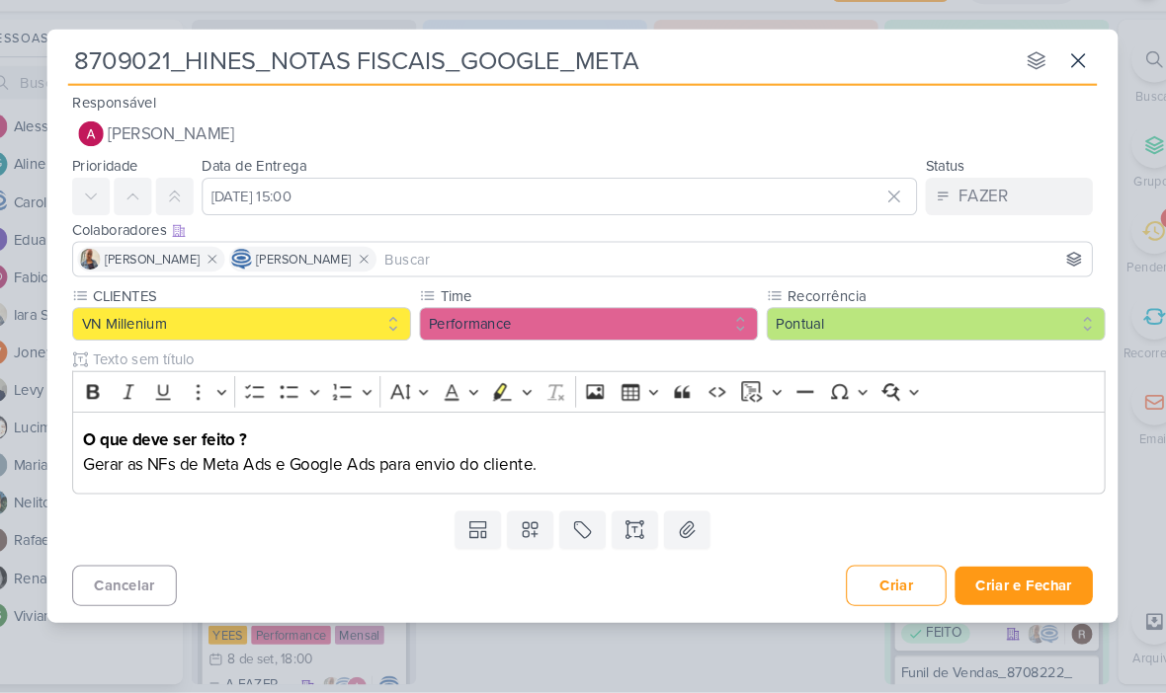
click at [994, 574] on button "Criar e Fechar" at bounding box center [999, 592] width 130 height 37
